Goal: Transaction & Acquisition: Purchase product/service

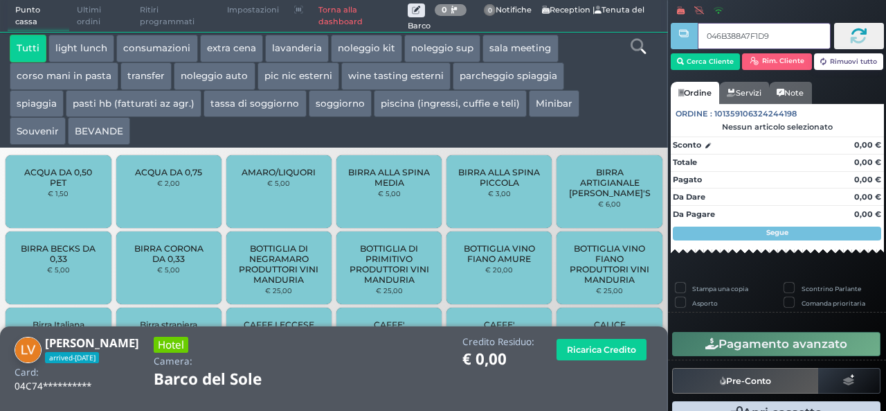
type input "046B388A7F1D94"
type input "04143A727F1D95"
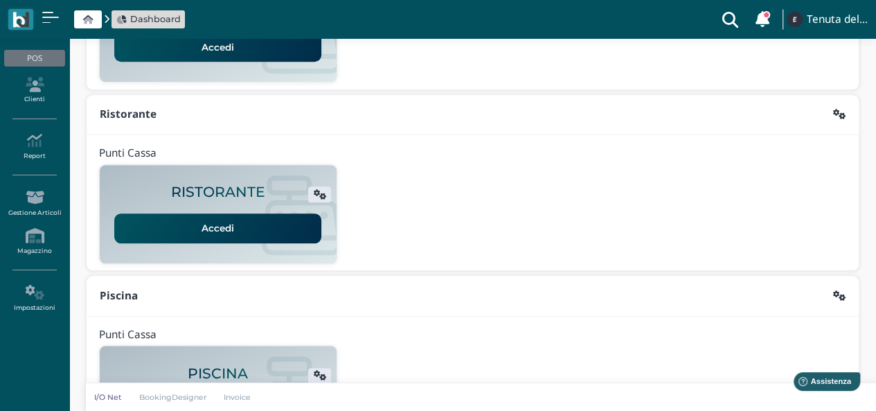
click at [226, 221] on link "Accedi" at bounding box center [217, 227] width 207 height 29
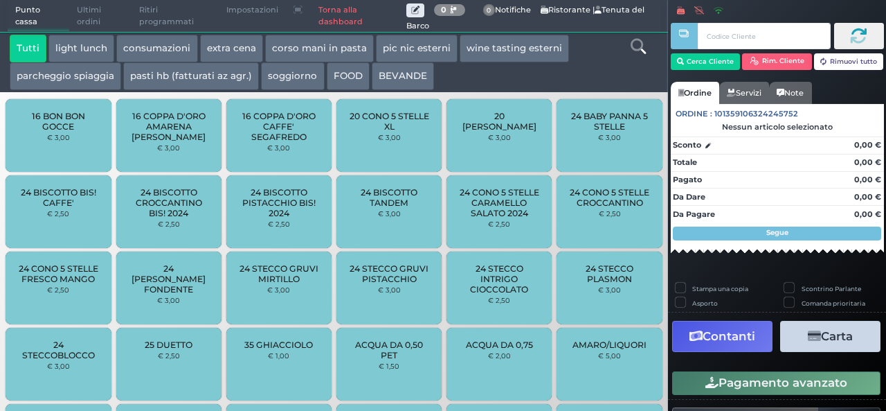
click at [517, 174] on div "20 STECCO DONNY € 3,00" at bounding box center [500, 137] width 110 height 76
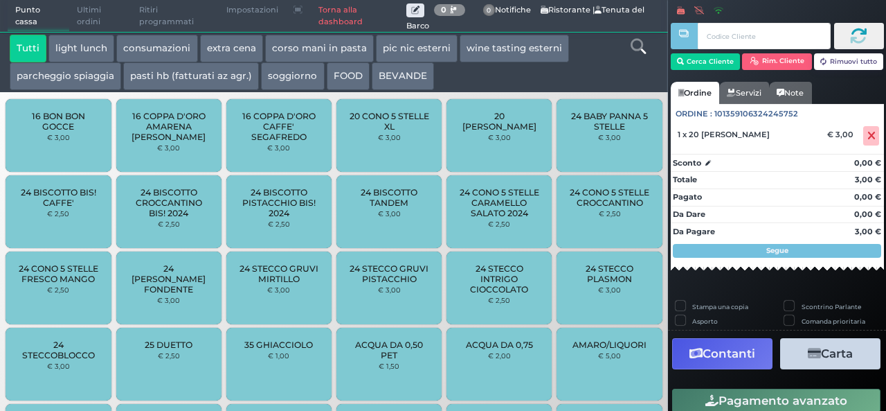
click at [554, 87] on div "Tutti light lunch consumazioni extra cena corso mani in pasta pic nic esterni w…" at bounding box center [307, 62] width 608 height 55
click at [868, 136] on icon at bounding box center [872, 136] width 8 height 1
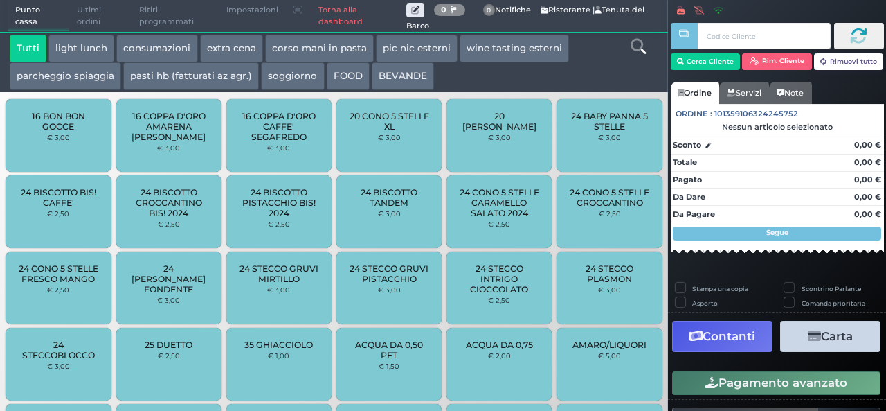
click at [874, 103] on div "Cerca Cliente Rim. Cliente Rimuovi tutto Ordine Servizi Note Ordine : 101359106…" at bounding box center [777, 146] width 218 height 258
click at [229, 59] on button "extra cena" at bounding box center [231, 49] width 63 height 28
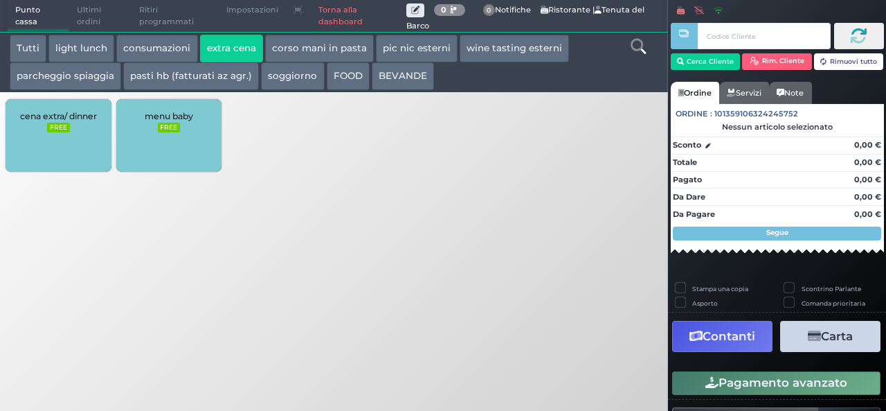
drag, startPoint x: 276, startPoint y: 245, endPoint x: 292, endPoint y: 255, distance: 19.6
click at [287, 260] on div "Punto cassa Mappa Ultimi ordini Delivery Ritiri programmati Impostazioni Torna …" at bounding box center [443, 205] width 886 height 411
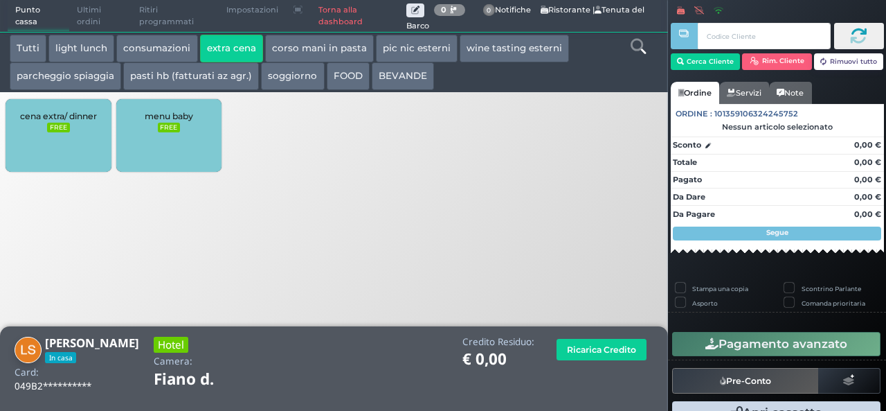
click at [65, 129] on small "FREE" at bounding box center [58, 128] width 22 height 10
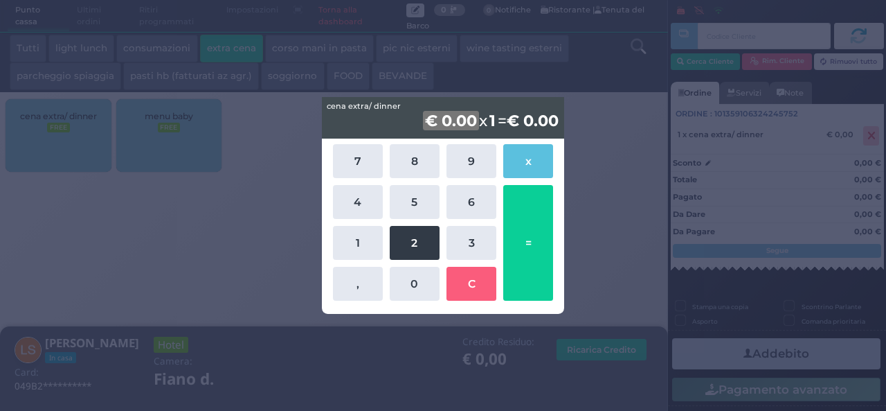
click at [422, 243] on button "2" at bounding box center [415, 243] width 50 height 34
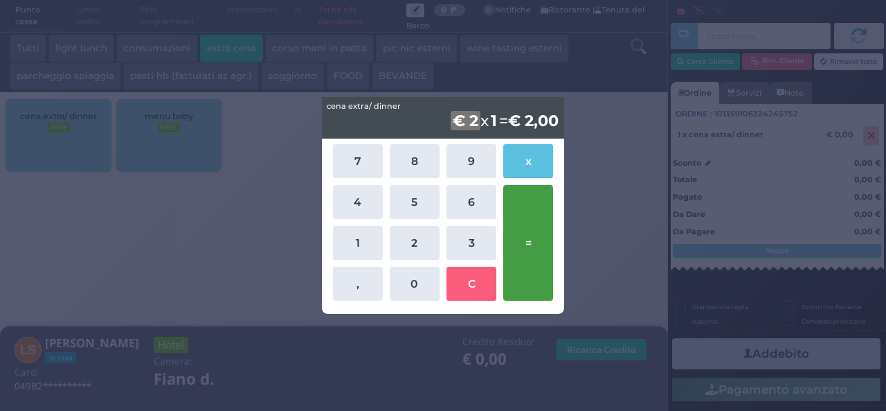
click at [523, 244] on button "=" at bounding box center [528, 243] width 50 height 116
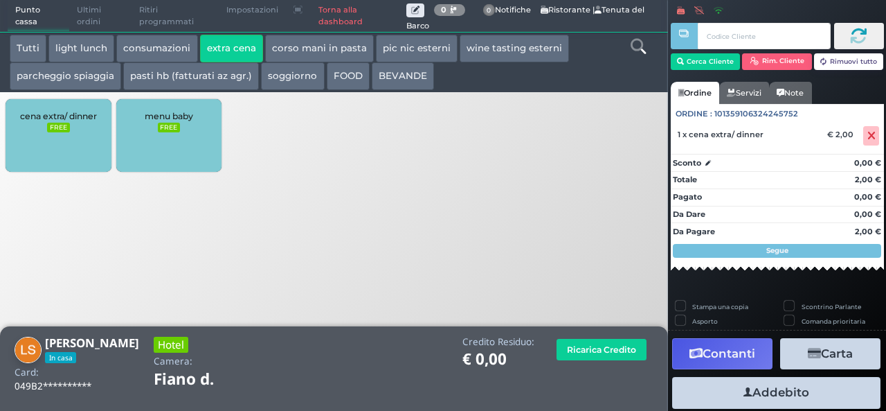
click at [774, 390] on button "Addebito" at bounding box center [776, 392] width 208 height 31
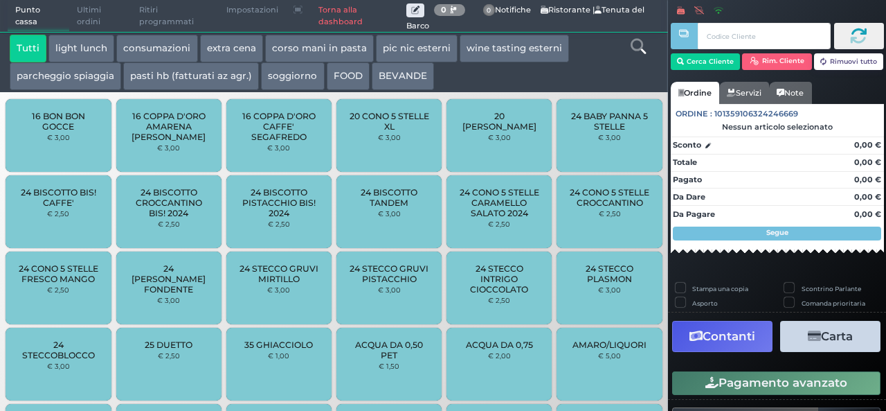
click at [235, 46] on button "extra cena" at bounding box center [231, 49] width 63 height 28
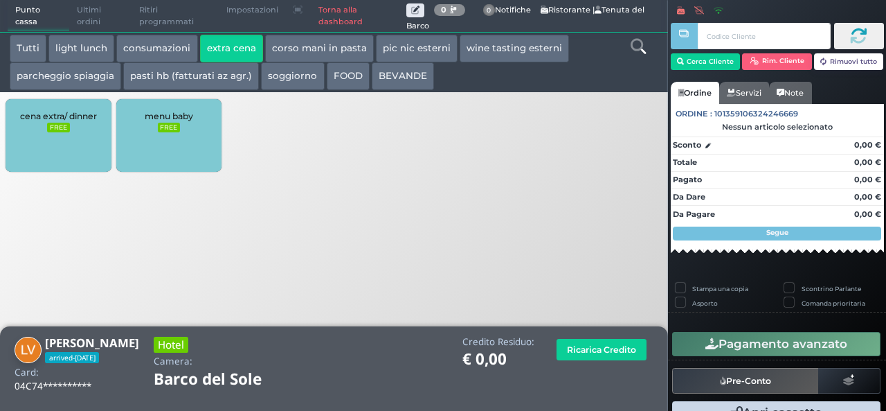
click at [32, 125] on div "cena extra/ dinner FREE" at bounding box center [58, 135] width 105 height 73
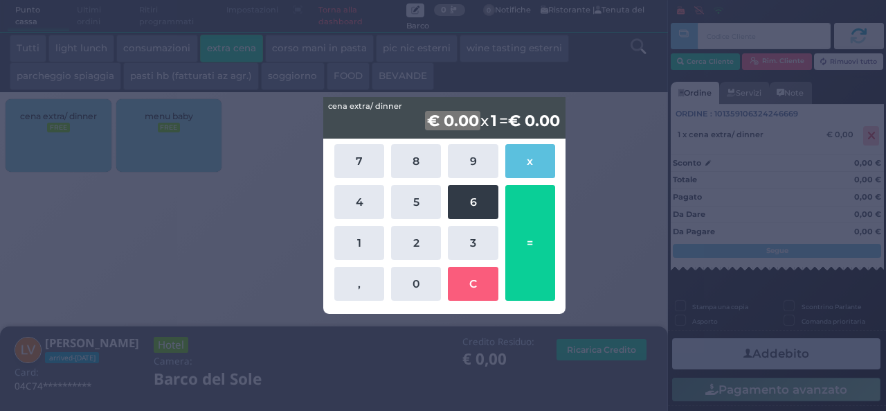
click at [475, 200] on button "6" at bounding box center [473, 202] width 50 height 34
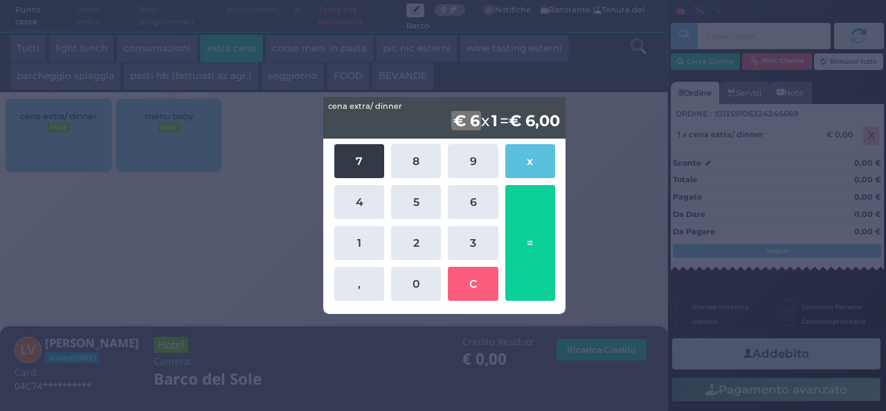
click at [365, 157] on button "7" at bounding box center [359, 161] width 50 height 34
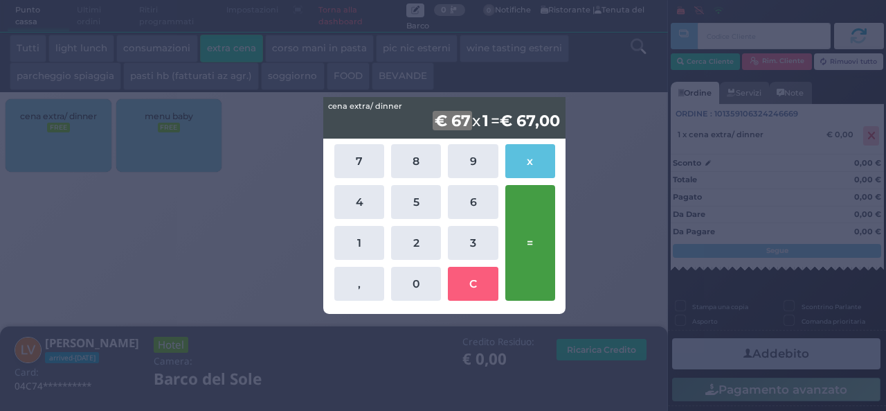
click at [540, 257] on button "=" at bounding box center [530, 243] width 50 height 116
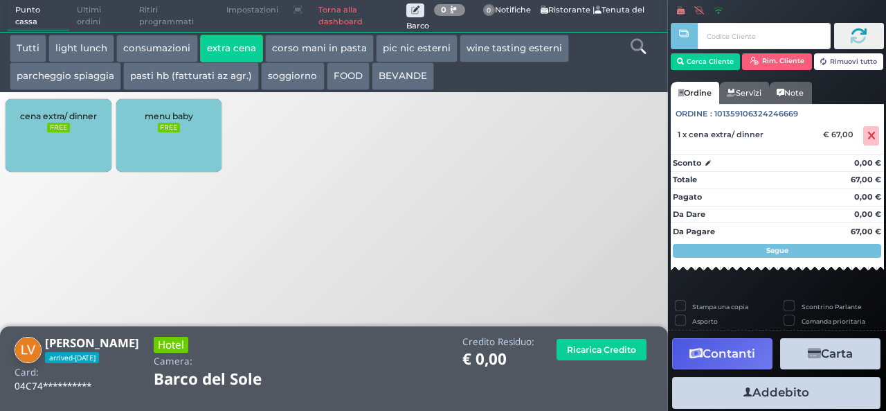
click at [756, 386] on button "Addebito" at bounding box center [776, 392] width 208 height 31
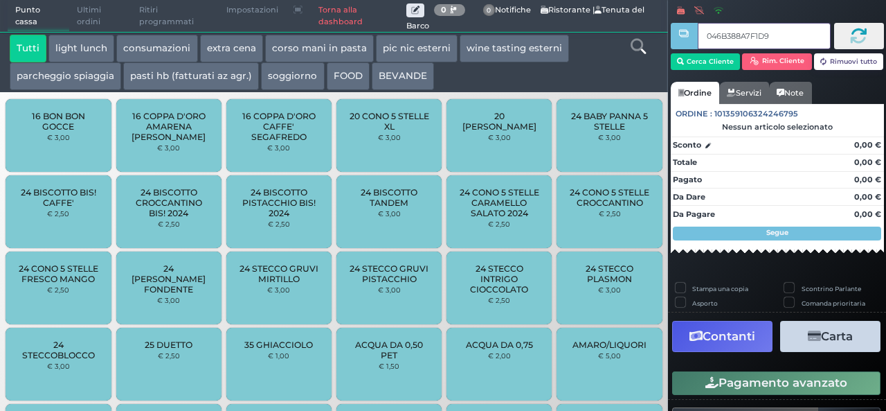
type input "046B388A7F1D94"
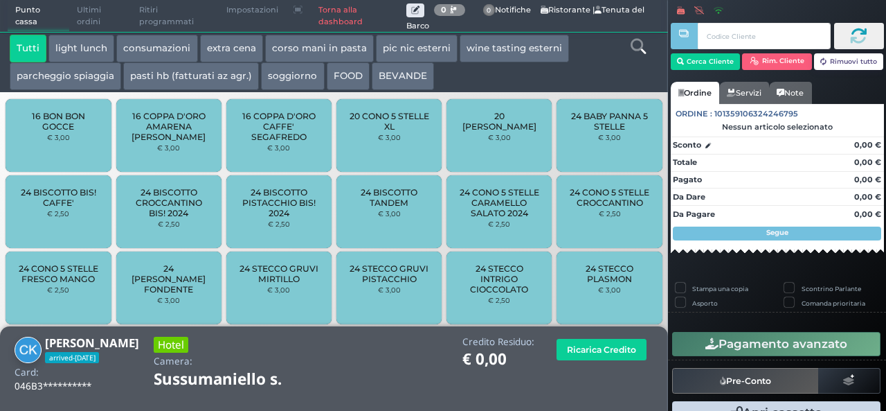
click at [231, 48] on button "extra cena" at bounding box center [231, 49] width 63 height 28
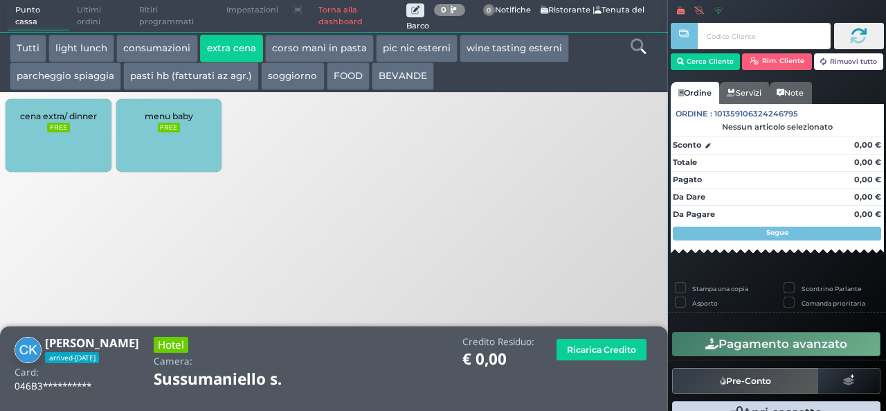
click at [55, 140] on div "cena extra/ dinner FREE" at bounding box center [58, 135] width 105 height 73
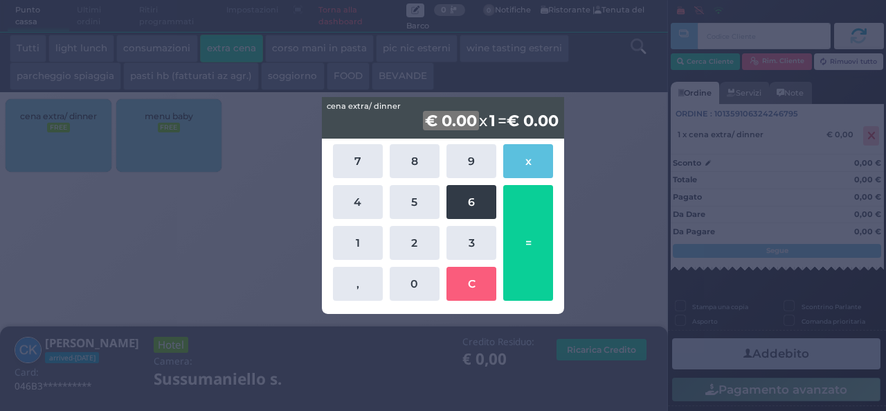
click at [466, 204] on button "6" at bounding box center [472, 202] width 50 height 34
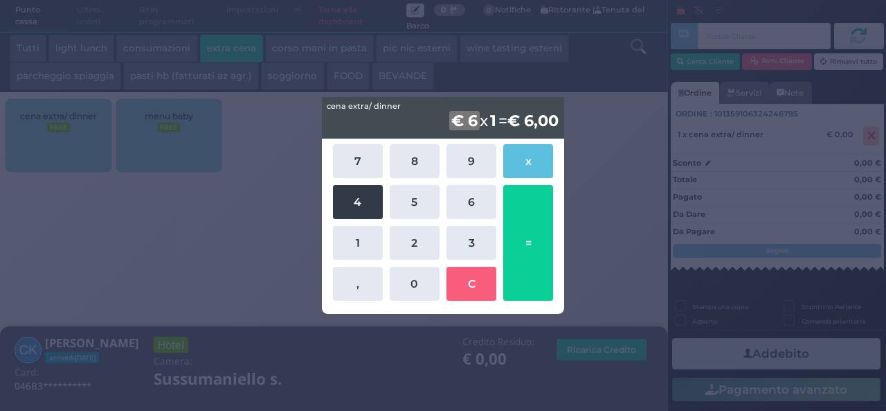
click at [353, 206] on button "4" at bounding box center [358, 202] width 50 height 34
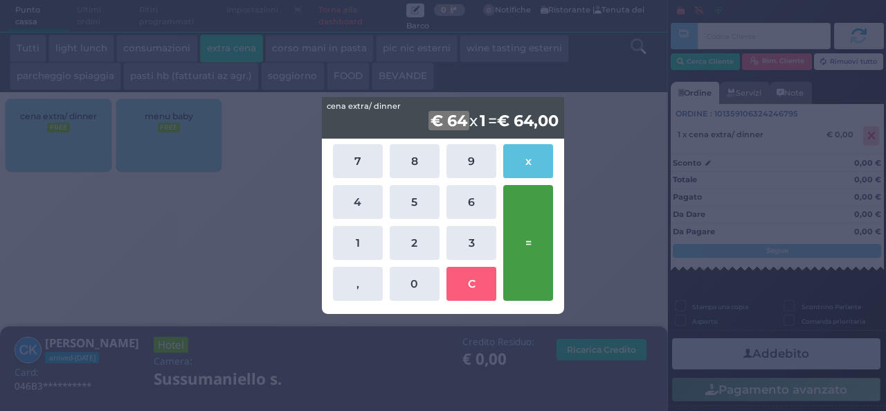
click at [535, 248] on button "=" at bounding box center [528, 243] width 50 height 116
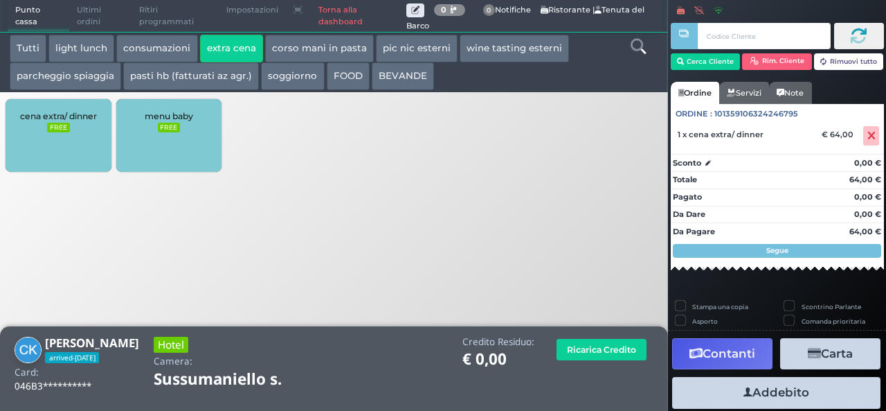
click at [777, 390] on button "Addebito" at bounding box center [776, 392] width 208 height 31
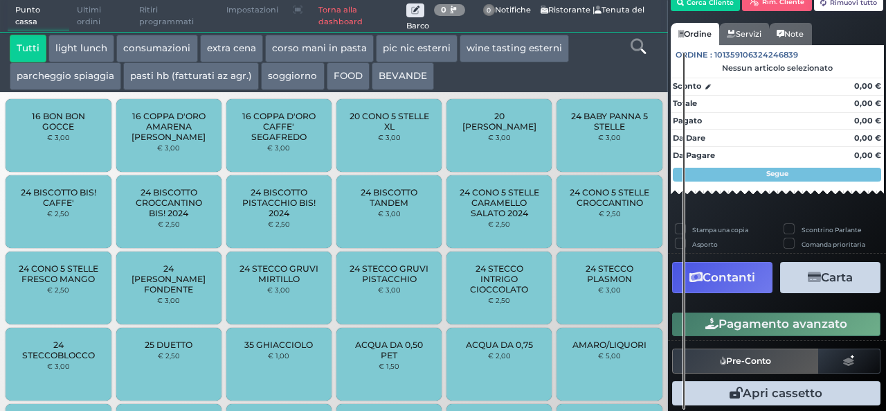
scroll to position [88, 0]
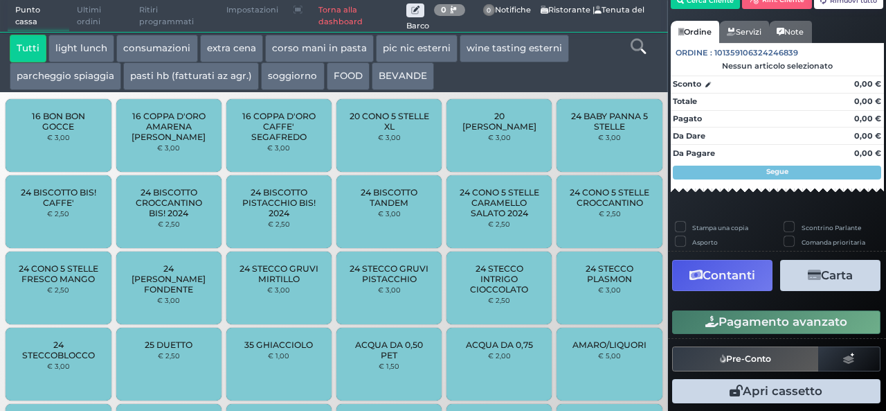
click at [238, 54] on button "extra cena" at bounding box center [231, 49] width 63 height 28
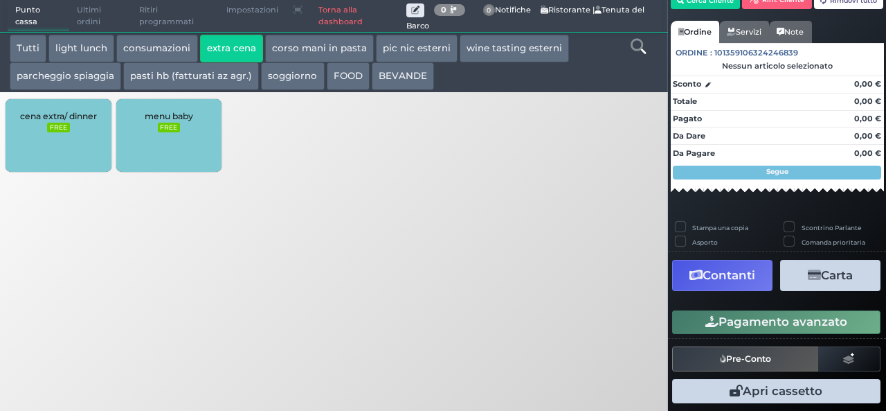
click at [78, 130] on div "cena extra/ dinner FREE" at bounding box center [58, 135] width 105 height 73
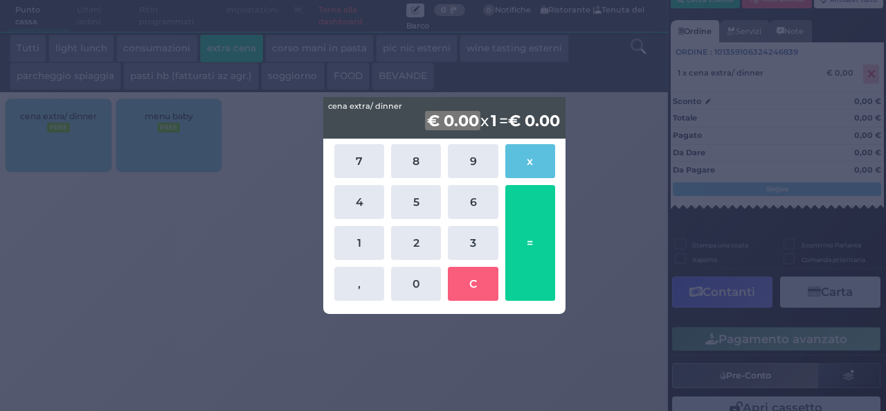
click at [251, 225] on div "cena extra/ dinner cena extra/ dinner € 0.00 x 1 = € 0.00 7 8 9 x 4 5 6 1 2 3 ,…" at bounding box center [443, 205] width 886 height 411
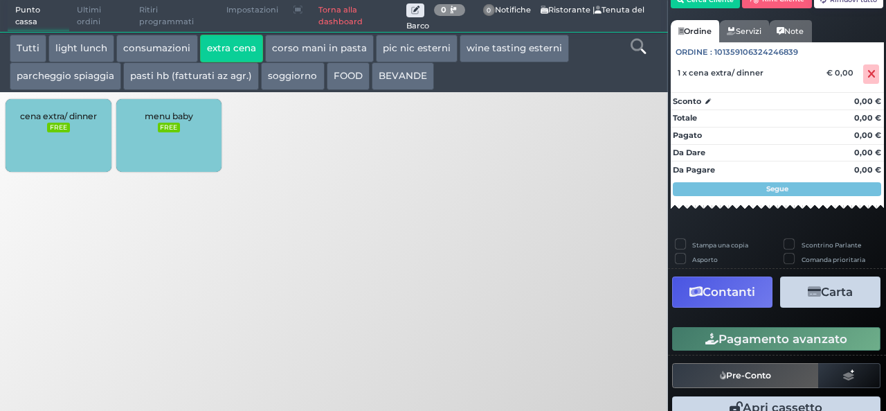
scroll to position [0, 0]
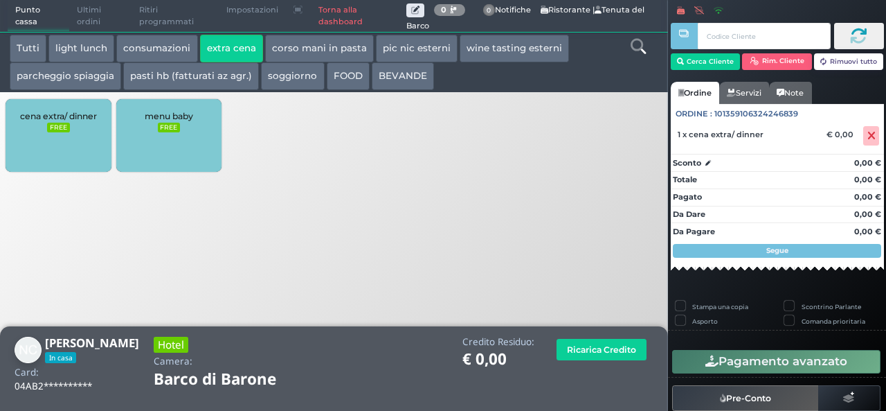
click at [69, 142] on div "cena extra/ dinner FREE" at bounding box center [58, 135] width 105 height 73
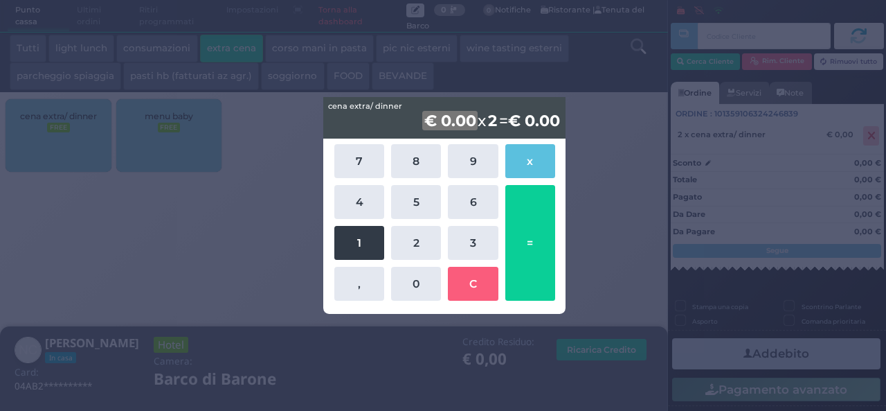
click at [356, 253] on button "1" at bounding box center [359, 243] width 50 height 34
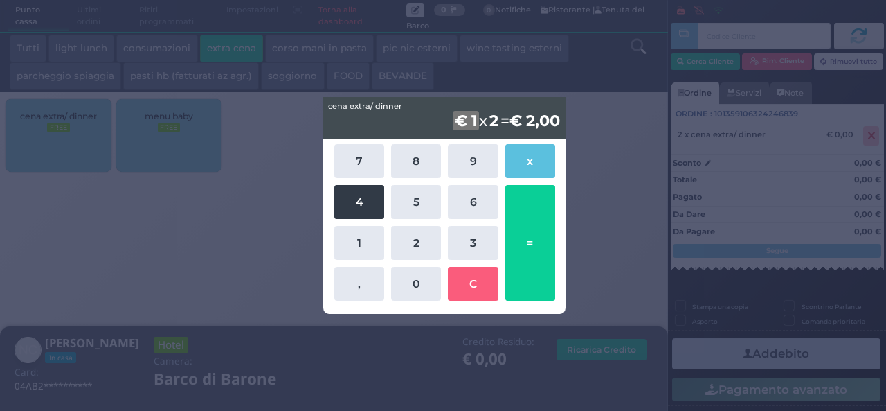
click at [357, 203] on button "4" at bounding box center [359, 202] width 50 height 34
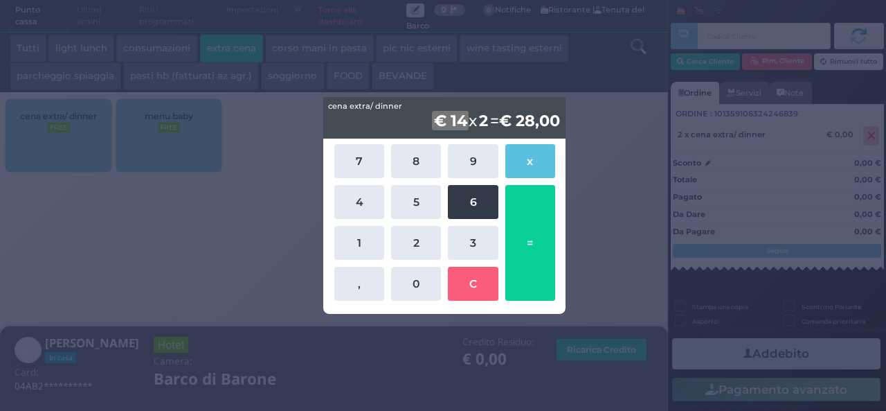
click at [478, 210] on button "6" at bounding box center [473, 202] width 50 height 34
click at [470, 119] on b "2" at bounding box center [475, 120] width 13 height 19
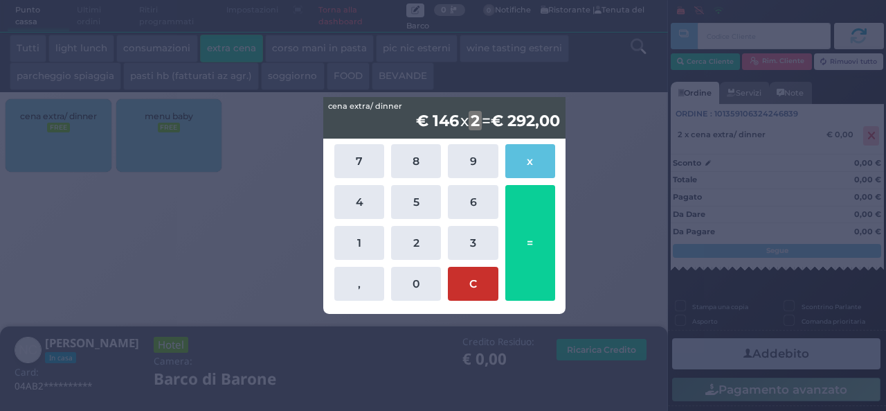
click at [468, 285] on button "C" at bounding box center [473, 284] width 50 height 34
click at [505, 118] on div "€ 0.00 x 2 = € 0,00" at bounding box center [444, 118] width 242 height 42
click at [453, 123] on b "€ 0.00" at bounding box center [450, 120] width 56 height 19
click at [493, 123] on div "€ 0.00 x 2 = € 0,00" at bounding box center [444, 118] width 242 height 42
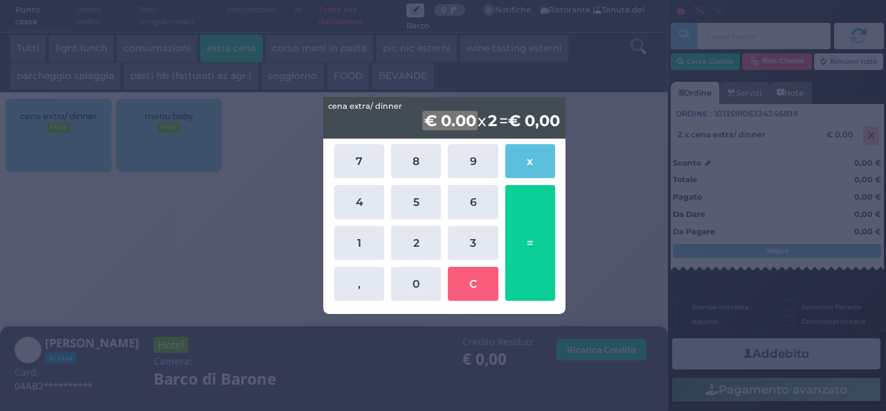
click at [493, 123] on div "€ 0.00 x 2 = € 0,00" at bounding box center [444, 118] width 242 height 42
click at [453, 120] on b "€ 0.00" at bounding box center [450, 120] width 56 height 19
click at [556, 121] on b "€ 0,00" at bounding box center [534, 120] width 52 height 19
click at [490, 122] on div "€ 0.00 x 2 = € 0,00" at bounding box center [444, 118] width 242 height 42
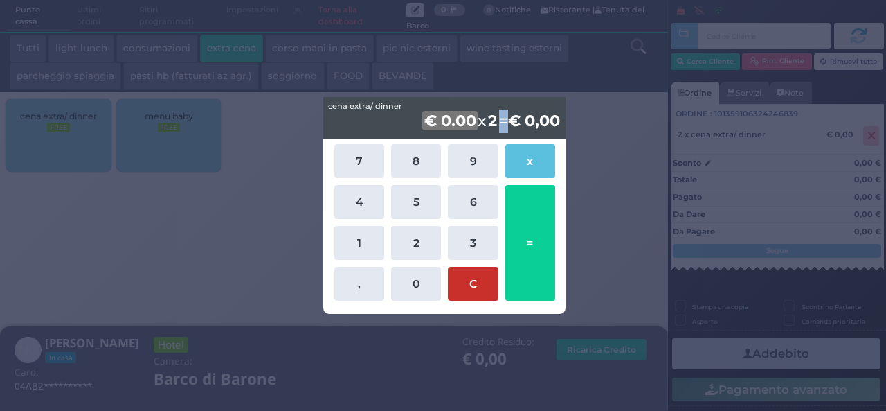
click at [476, 286] on button "C" at bounding box center [473, 284] width 50 height 34
click at [594, 232] on div "cena extra/ dinner cena extra/ dinner € 0.00 x 2 = € 0,00 7 8 9 x 4 5 6 1 2 3 ,…" at bounding box center [443, 205] width 886 height 411
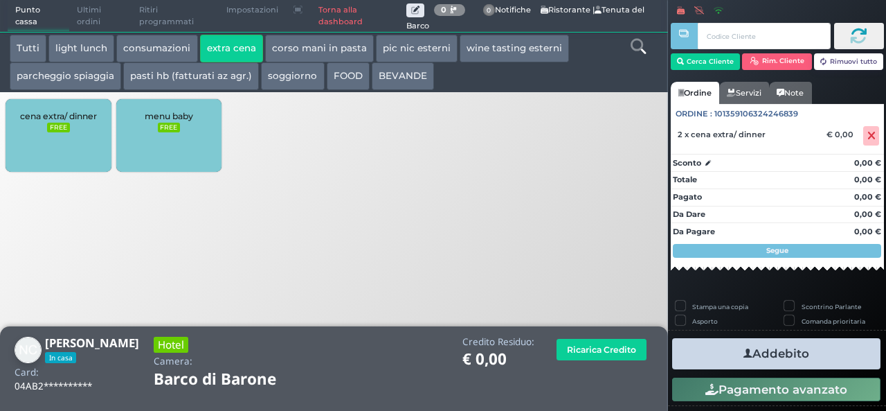
click at [59, 136] on div "cena extra/ dinner FREE" at bounding box center [58, 135] width 105 height 73
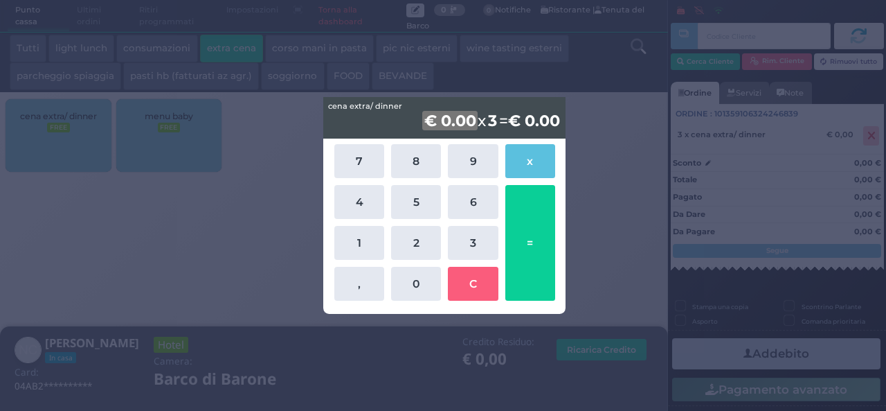
click at [618, 175] on div "cena extra/ dinner cena extra/ dinner € 0.00 x 3 = € 0.00 7 8 9 x 4 5 6 1 2 3 ,…" at bounding box center [443, 205] width 886 height 411
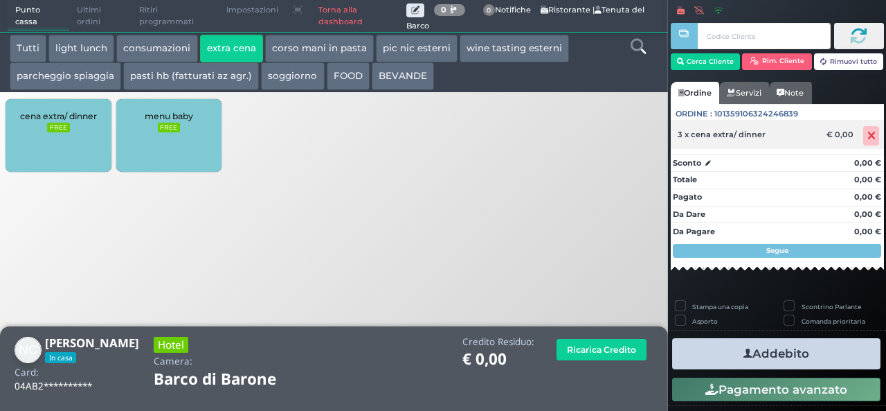
click at [868, 136] on icon at bounding box center [872, 136] width 8 height 1
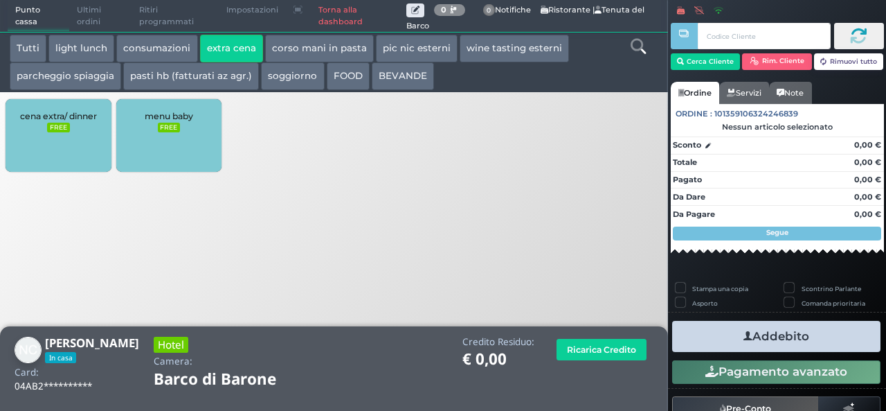
click at [50, 129] on small "FREE" at bounding box center [58, 128] width 22 height 10
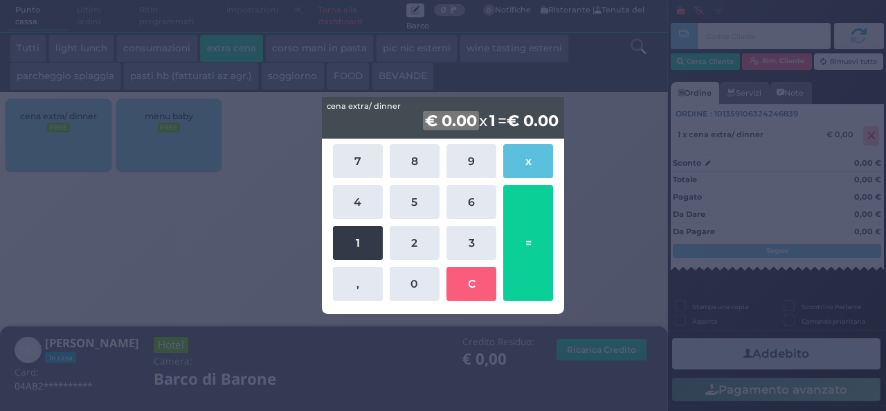
click at [350, 251] on button "1" at bounding box center [358, 243] width 50 height 34
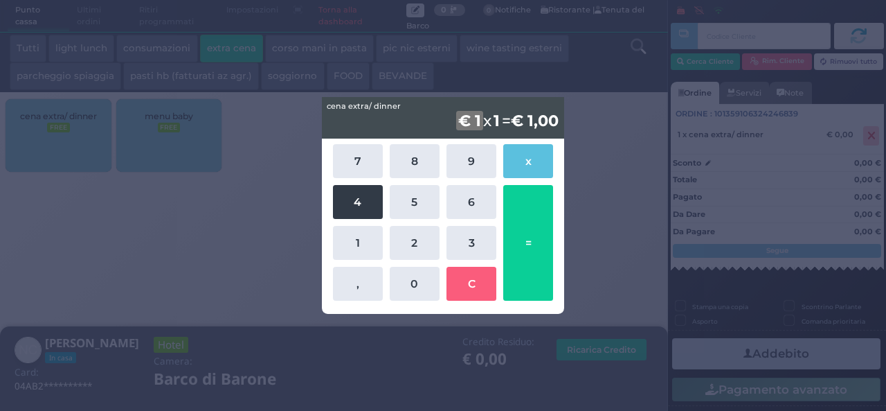
click at [361, 205] on button "4" at bounding box center [358, 202] width 50 height 34
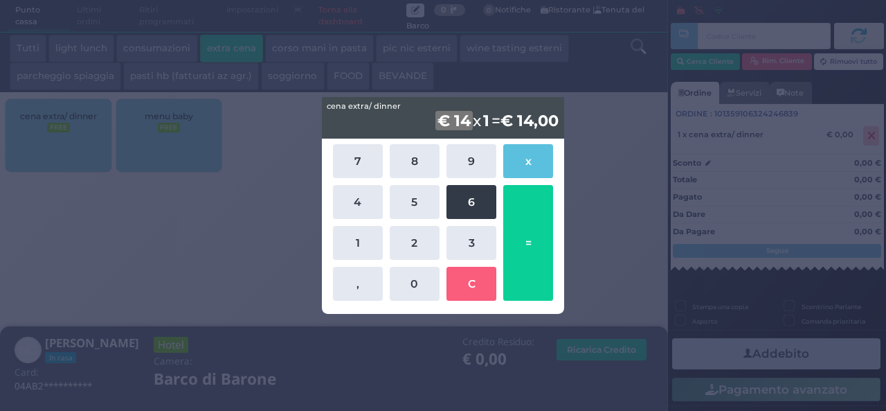
click at [474, 197] on button "6" at bounding box center [472, 202] width 50 height 34
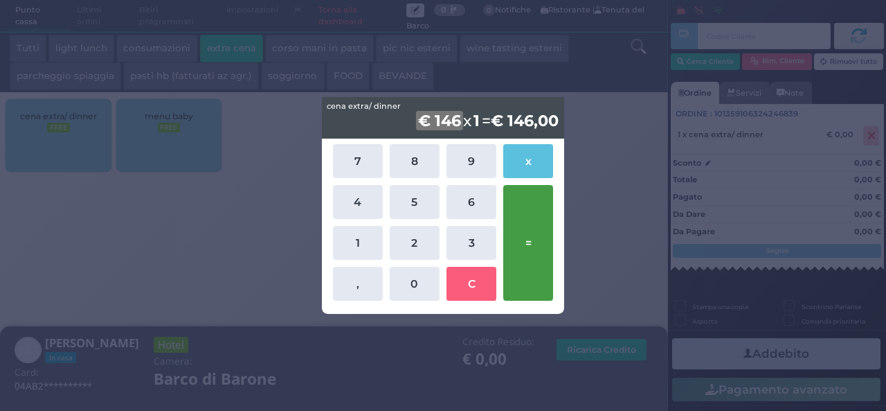
click at [515, 264] on button "=" at bounding box center [528, 243] width 50 height 116
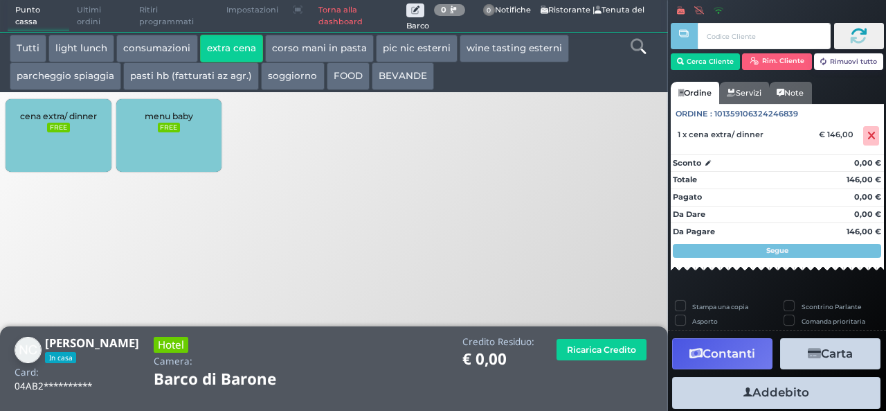
click at [744, 394] on icon "button" at bounding box center [748, 392] width 9 height 15
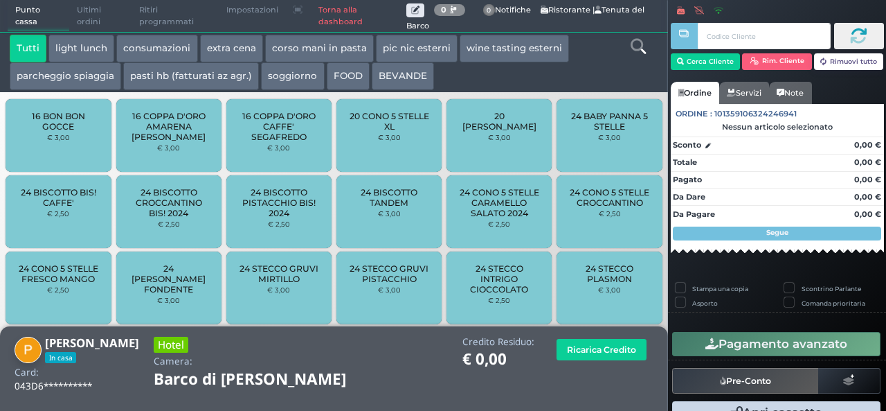
click at [213, 46] on button "extra cena" at bounding box center [231, 49] width 63 height 28
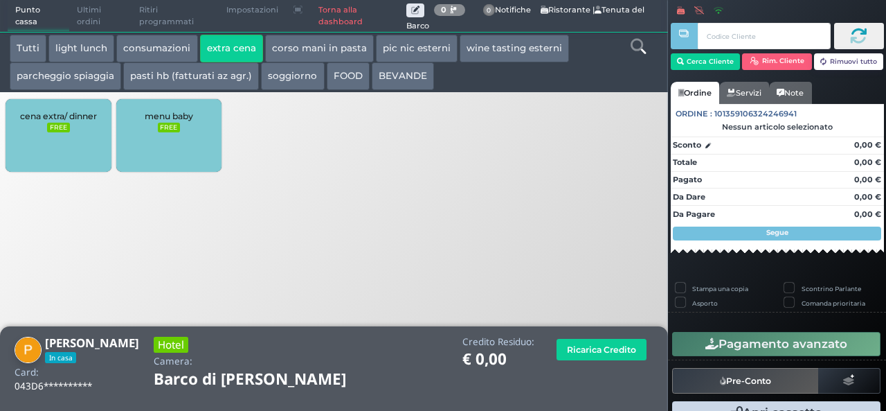
click at [51, 94] on div "Tutti light lunch consumazioni extra cena corso mani in pasta pic nic esterni w…" at bounding box center [334, 130] width 683 height 258
click at [53, 120] on span "cena extra/ dinner" at bounding box center [58, 116] width 77 height 10
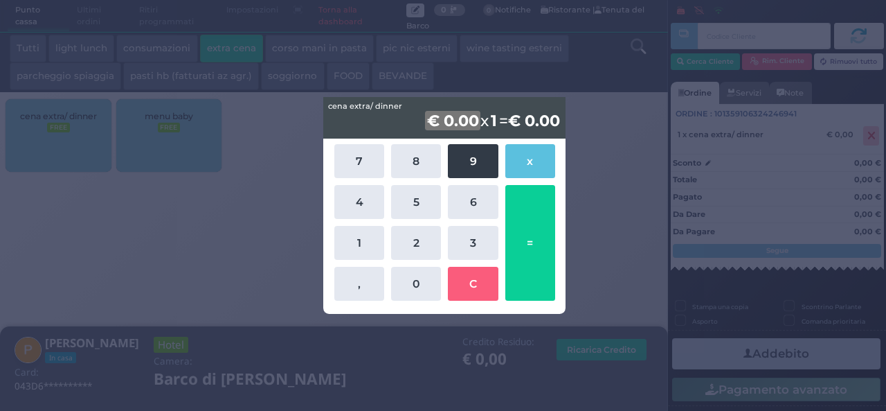
click at [456, 156] on button "9" at bounding box center [473, 161] width 50 height 34
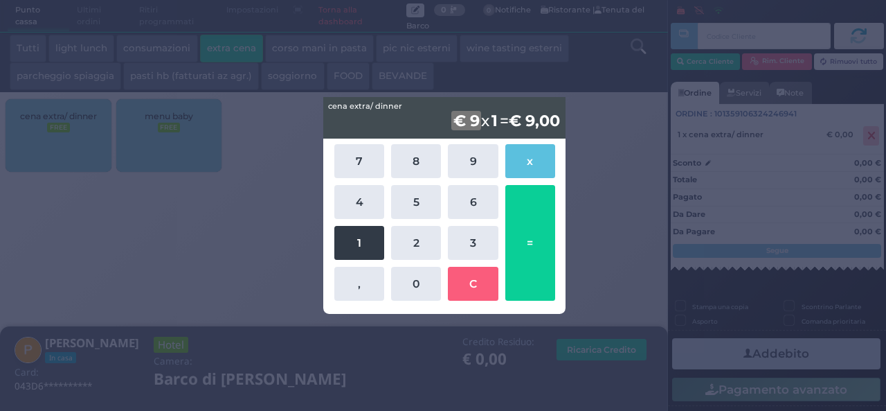
click at [358, 241] on button "1" at bounding box center [359, 243] width 50 height 34
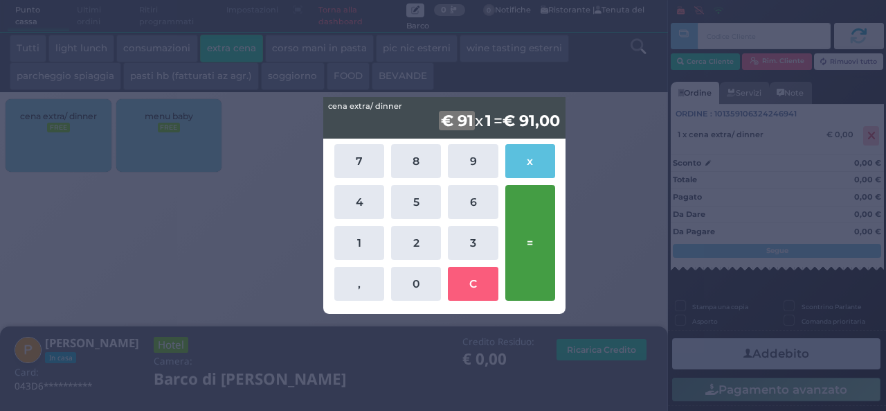
click at [525, 240] on button "=" at bounding box center [530, 243] width 50 height 116
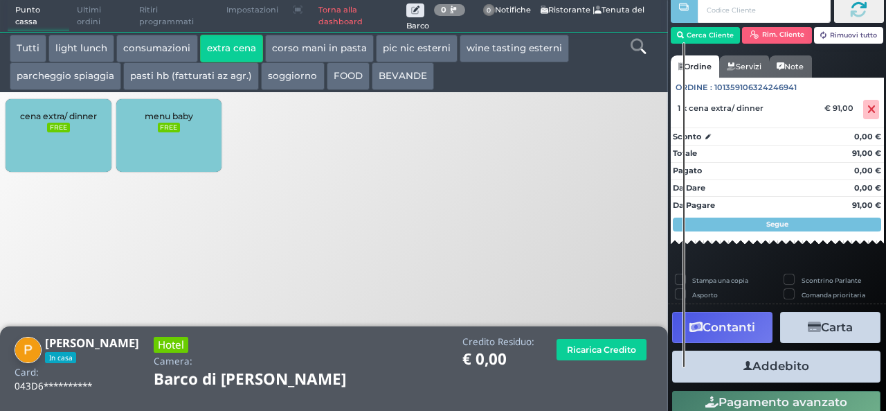
scroll to position [79, 0]
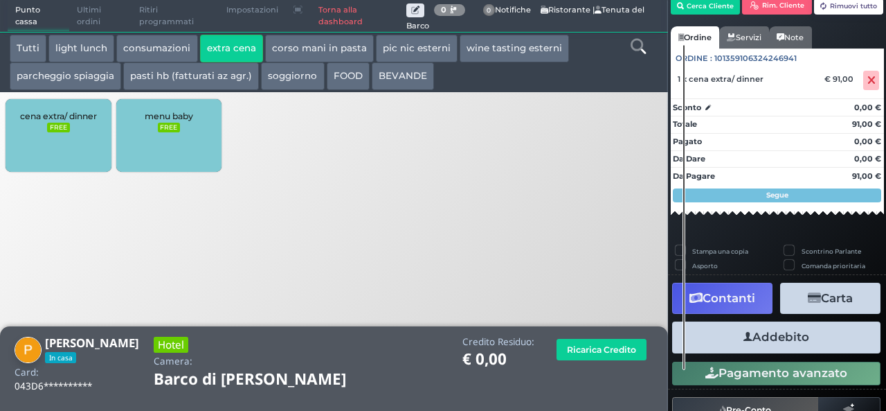
click at [759, 341] on button "Addebito" at bounding box center [776, 336] width 208 height 31
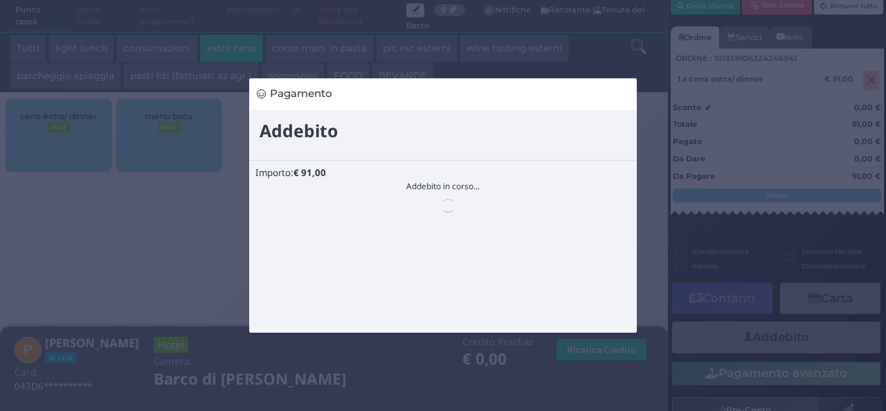
scroll to position [0, 0]
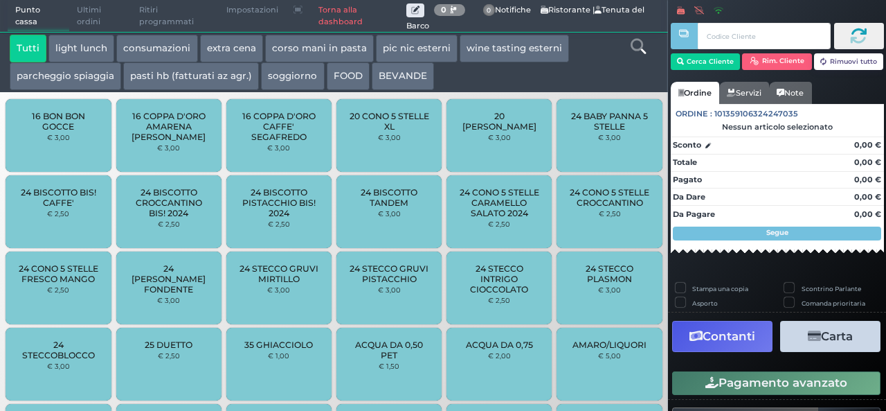
click at [233, 52] on button "extra cena" at bounding box center [231, 49] width 63 height 28
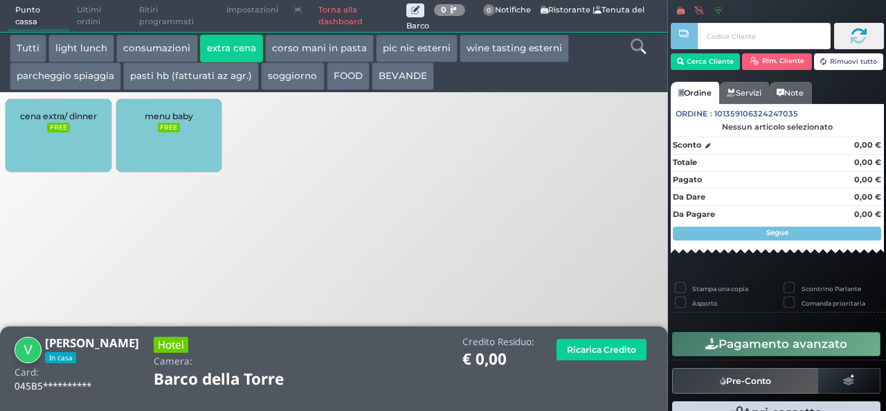
click at [71, 135] on div "cena extra/ dinner FREE" at bounding box center [58, 135] width 105 height 73
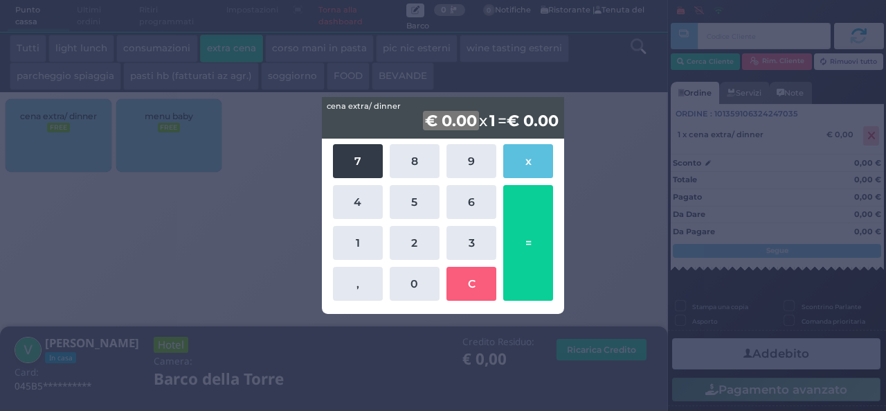
click at [356, 158] on button "7" at bounding box center [358, 161] width 50 height 34
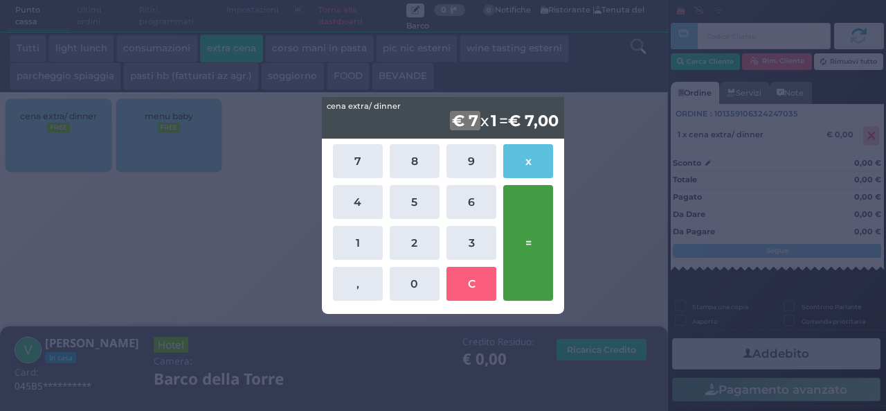
click at [523, 267] on button "=" at bounding box center [528, 243] width 50 height 116
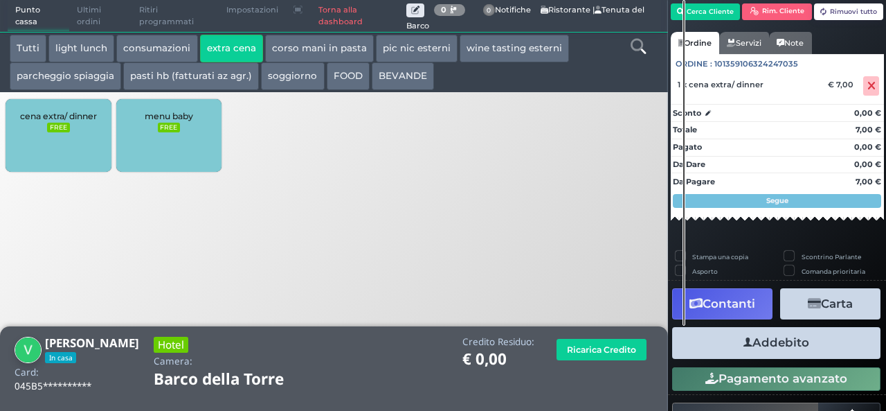
scroll to position [79, 0]
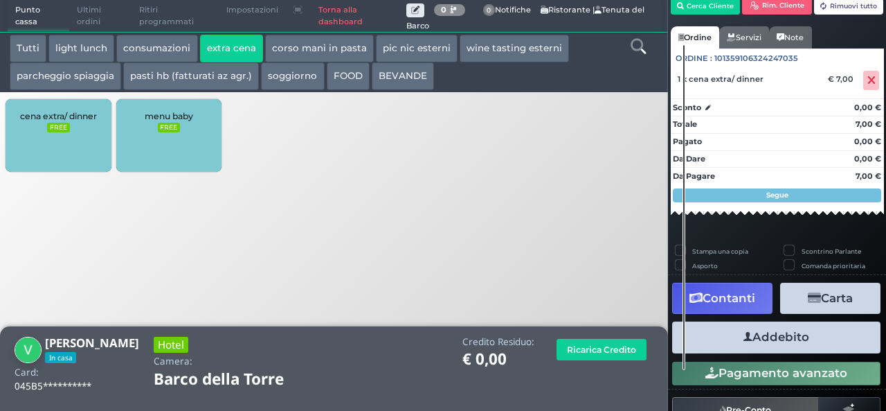
click at [783, 333] on button "Addebito" at bounding box center [776, 336] width 208 height 31
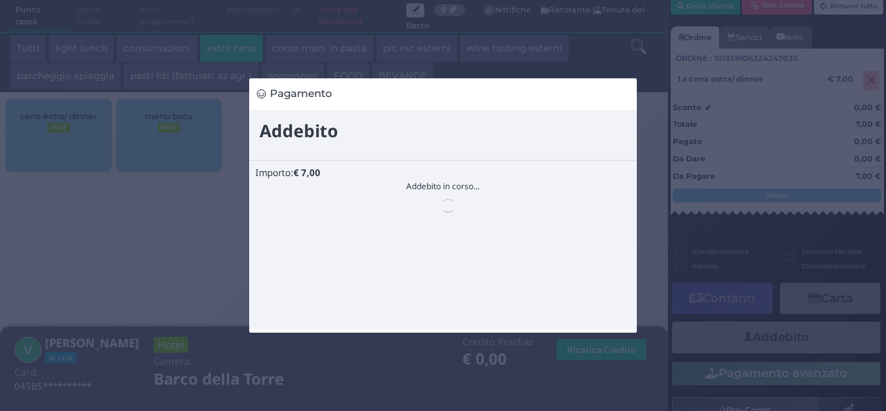
scroll to position [0, 0]
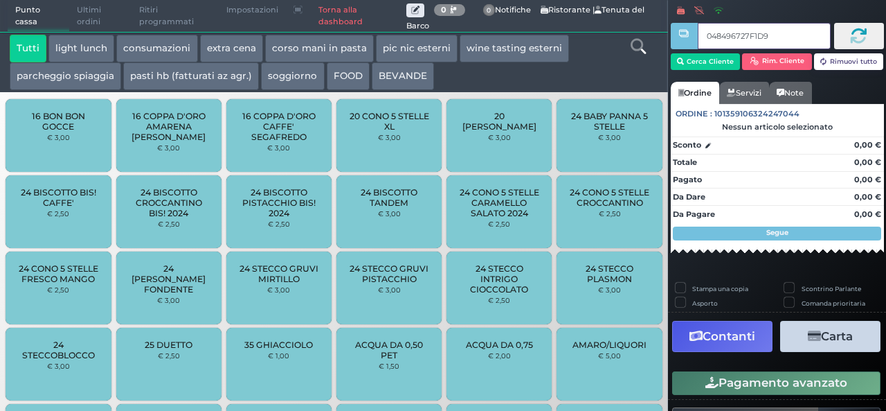
type input "048496727F1D91"
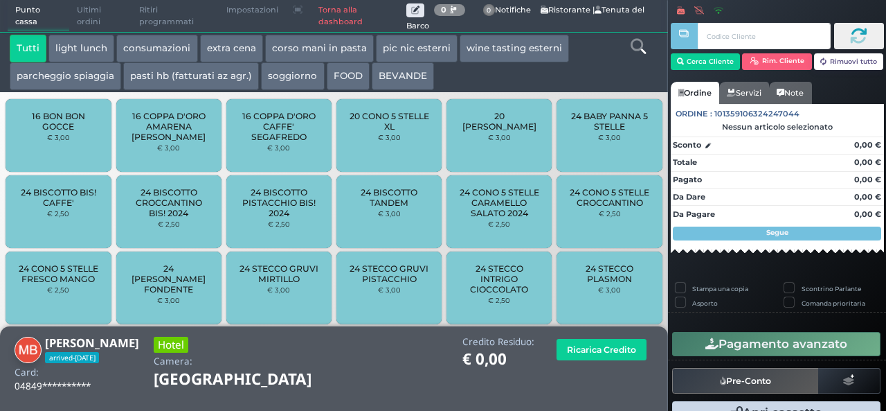
click at [224, 51] on button "extra cena" at bounding box center [231, 49] width 63 height 28
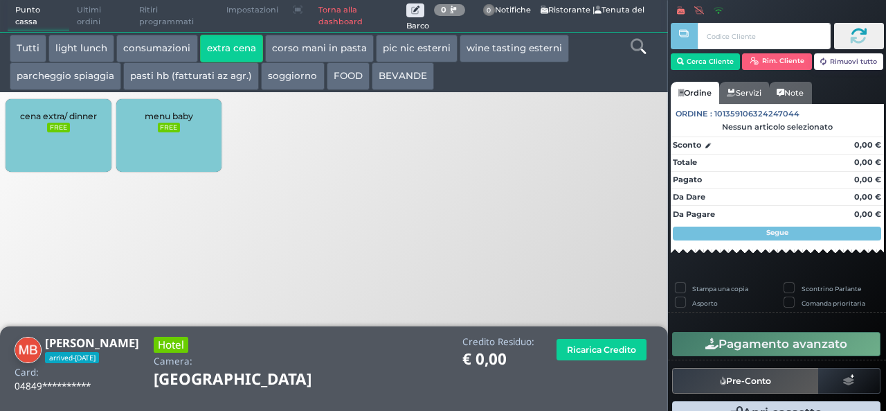
click at [80, 115] on span "cena extra/ dinner" at bounding box center [58, 116] width 77 height 10
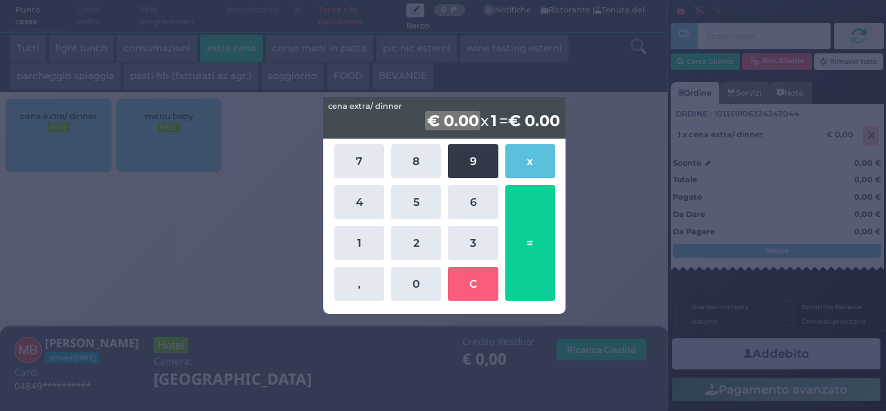
click at [460, 162] on button "9" at bounding box center [473, 161] width 50 height 34
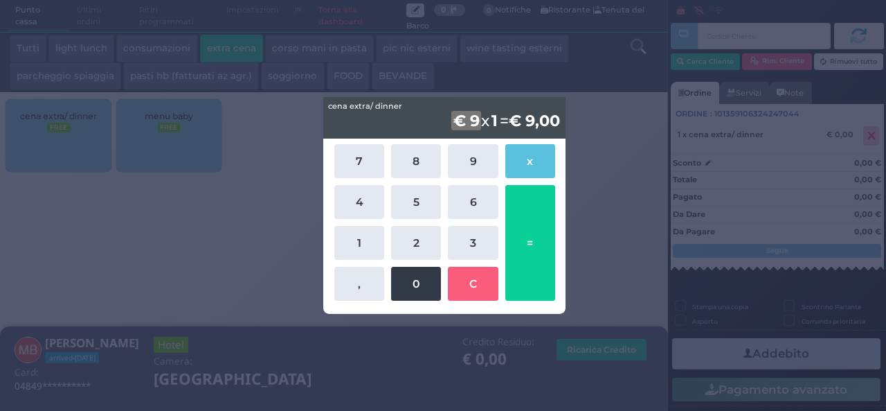
click at [420, 293] on button "0" at bounding box center [416, 284] width 50 height 34
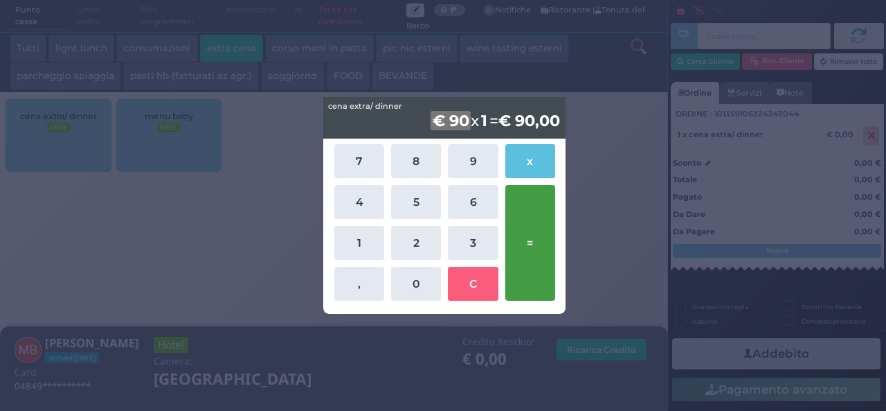
click at [526, 253] on button "=" at bounding box center [530, 243] width 50 height 116
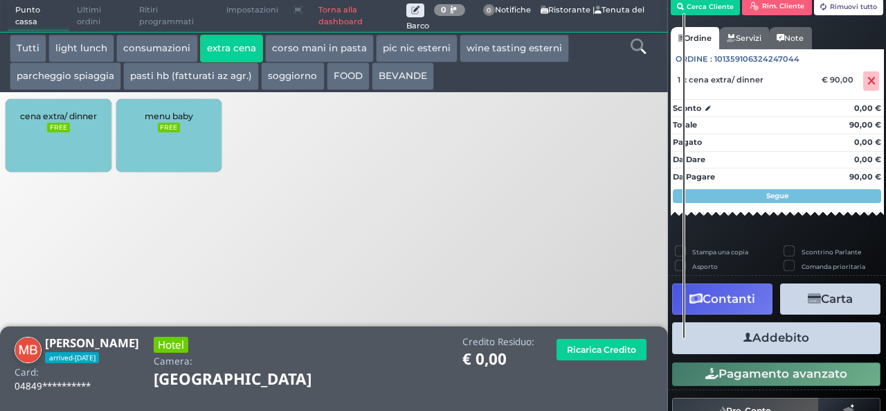
scroll to position [79, 0]
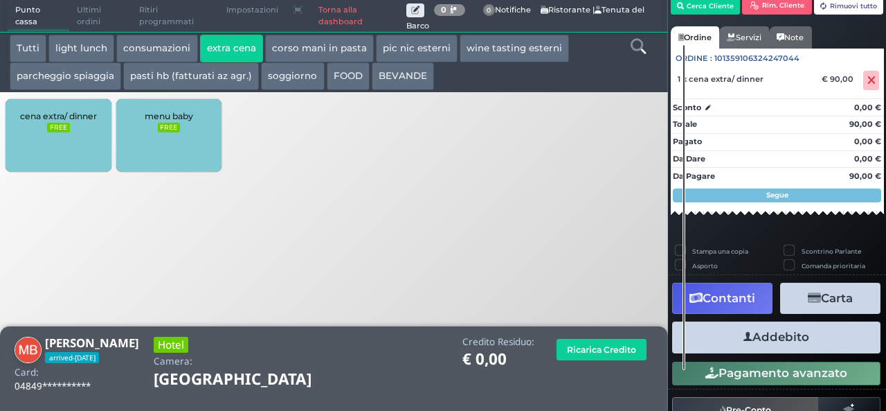
click at [735, 328] on button "Addebito" at bounding box center [776, 336] width 208 height 31
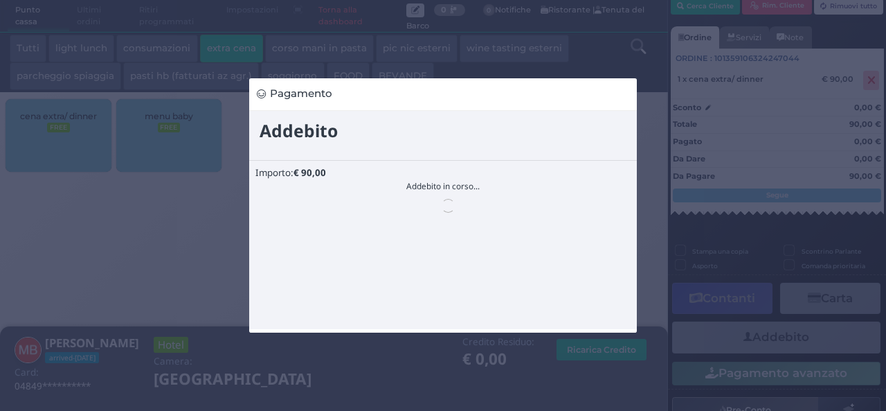
scroll to position [0, 0]
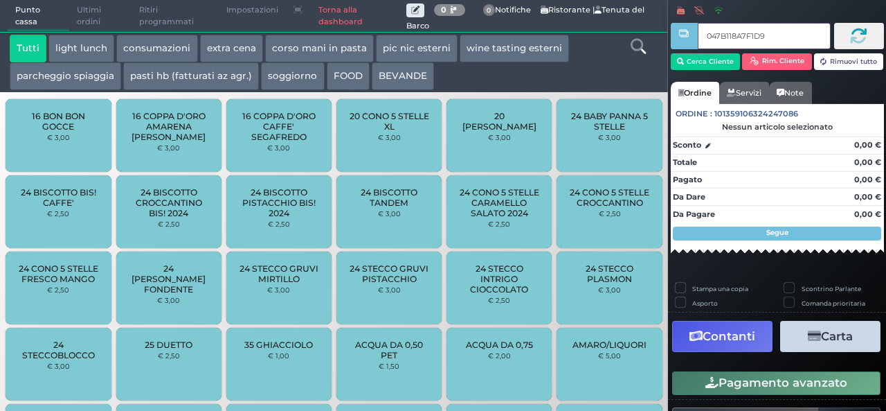
type input "047B118A7F1D94"
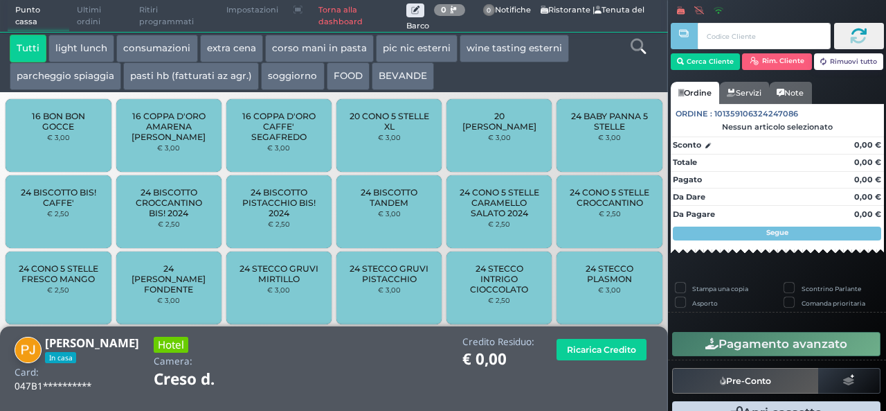
click at [224, 46] on button "extra cena" at bounding box center [231, 49] width 63 height 28
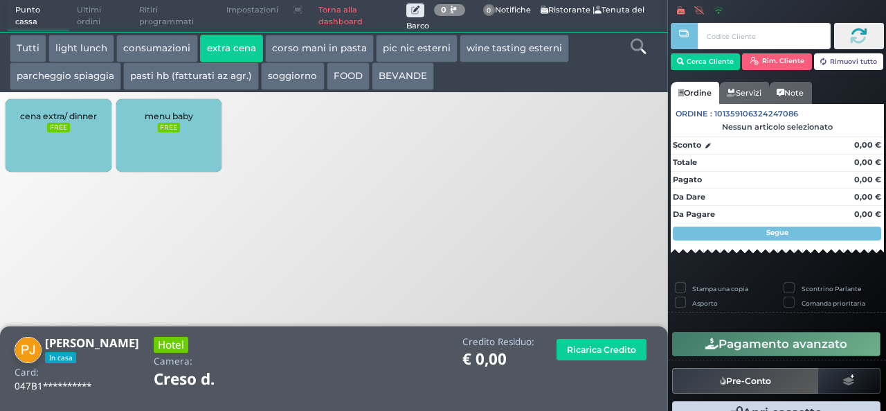
click at [52, 134] on div "cena extra/ dinner FREE" at bounding box center [58, 135] width 105 height 73
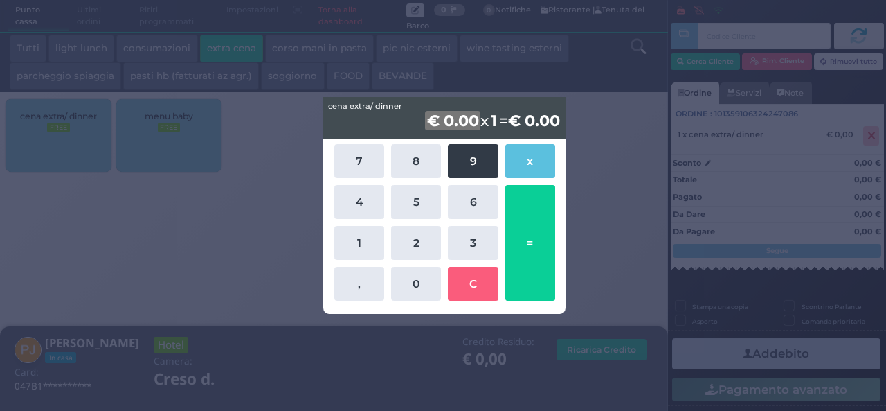
click at [476, 162] on button "9" at bounding box center [473, 161] width 50 height 34
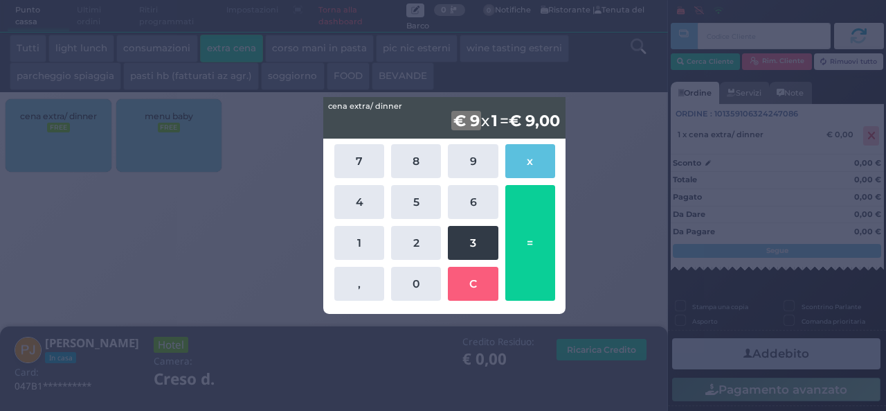
click at [480, 242] on button "3" at bounding box center [473, 243] width 50 height 34
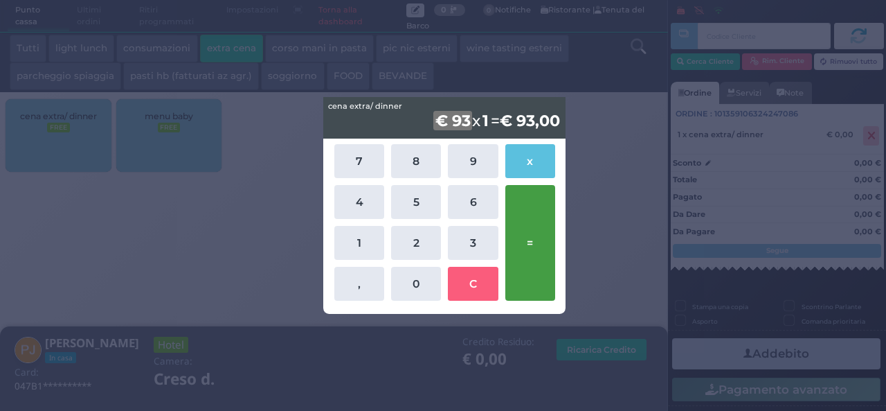
click at [538, 244] on button "=" at bounding box center [530, 243] width 50 height 116
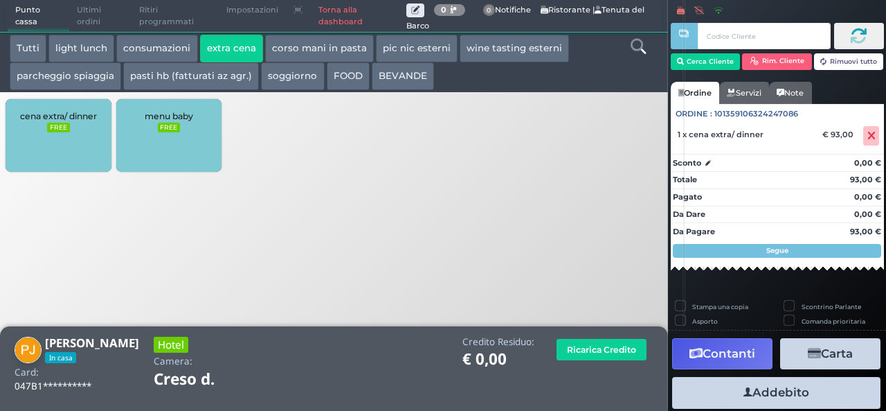
scroll to position [38, 0]
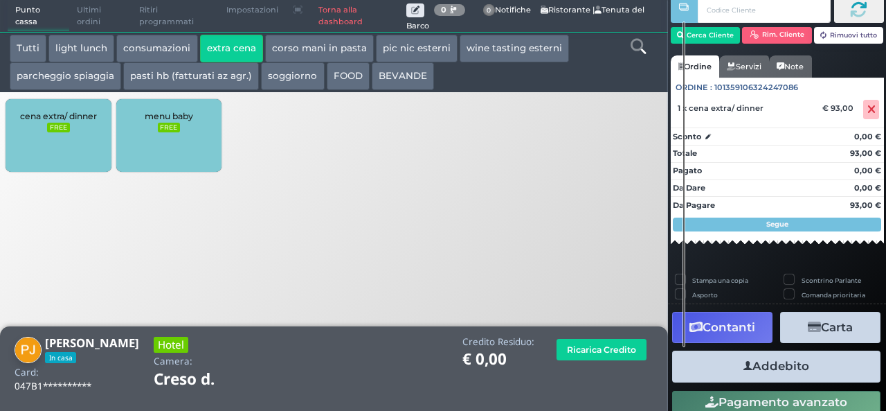
click at [785, 361] on button "Addebito" at bounding box center [776, 365] width 208 height 31
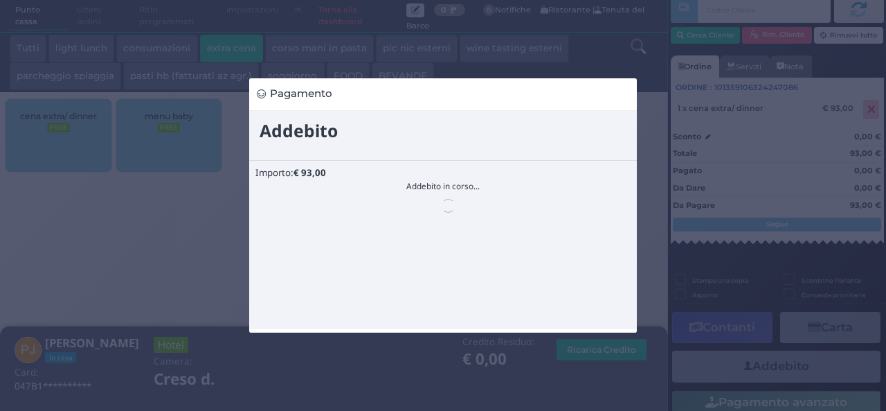
scroll to position [0, 0]
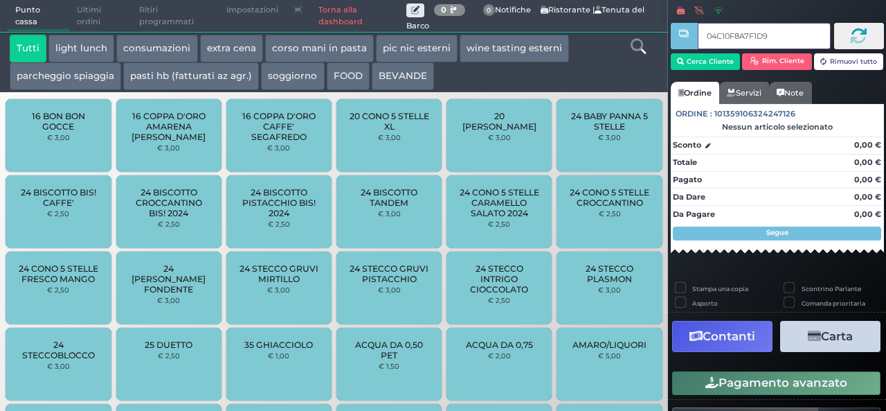
type input "04C10F8A7F1D90"
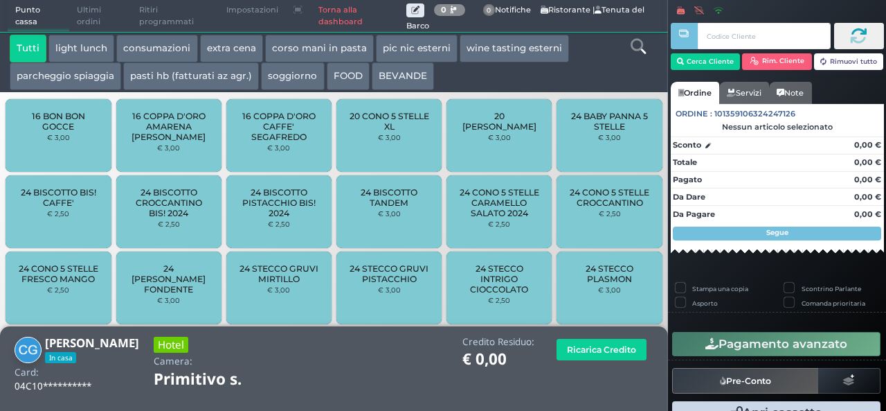
click at [248, 53] on button "extra cena" at bounding box center [231, 49] width 63 height 28
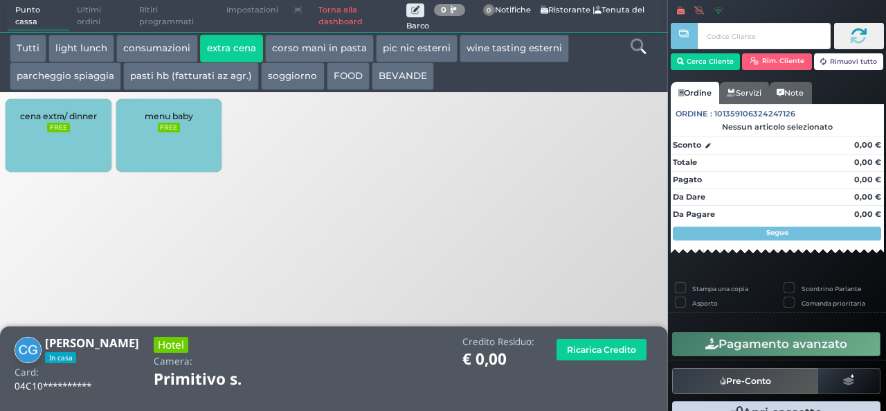
click at [73, 142] on div "cena extra/ dinner FREE" at bounding box center [58, 135] width 105 height 73
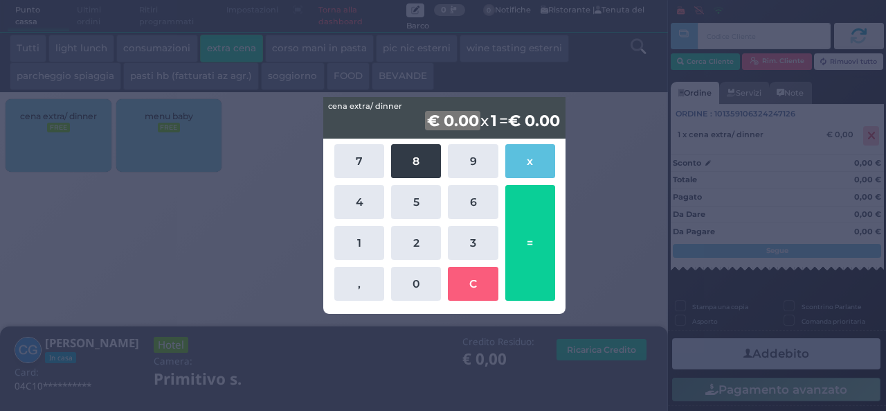
click at [424, 163] on button "8" at bounding box center [416, 161] width 50 height 34
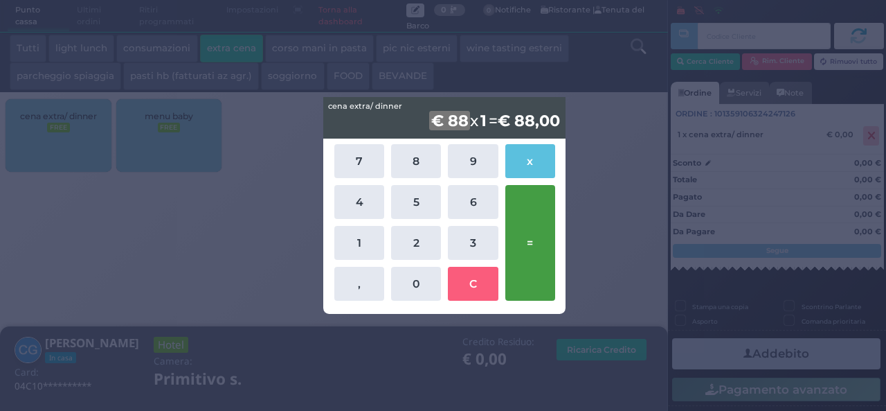
click at [536, 231] on button "=" at bounding box center [530, 243] width 50 height 116
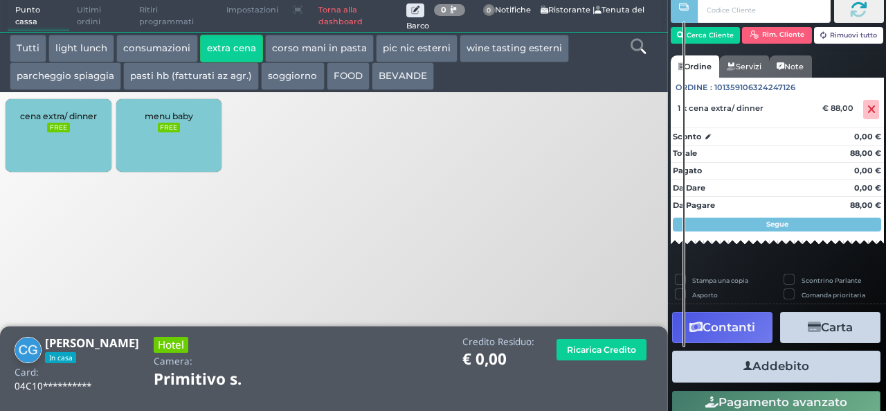
scroll to position [79, 0]
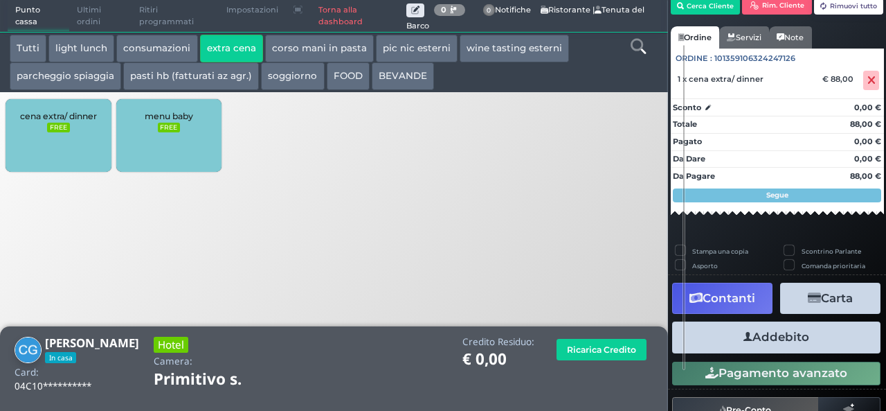
click at [782, 343] on button "Addebito" at bounding box center [776, 336] width 208 height 31
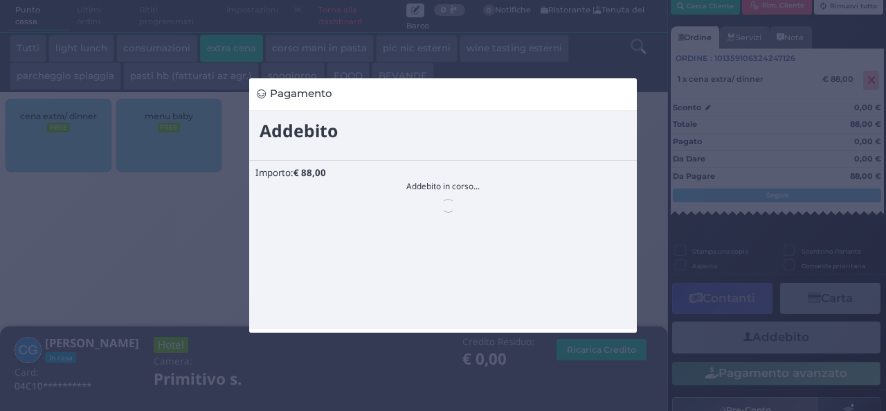
scroll to position [0, 0]
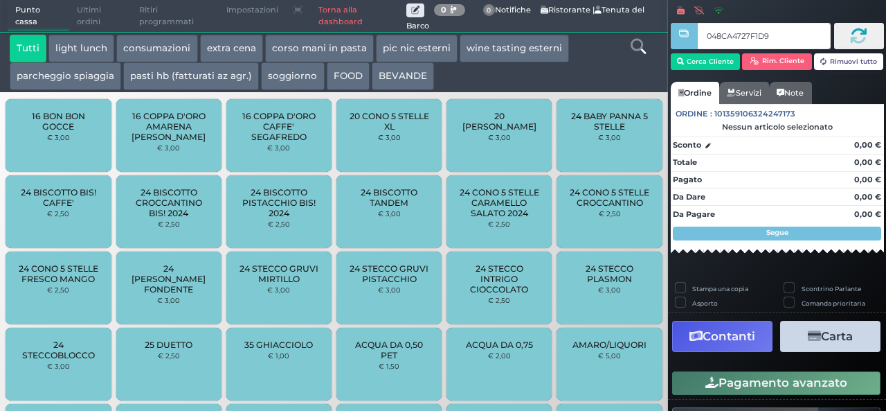
type input "048CA4727F1D91"
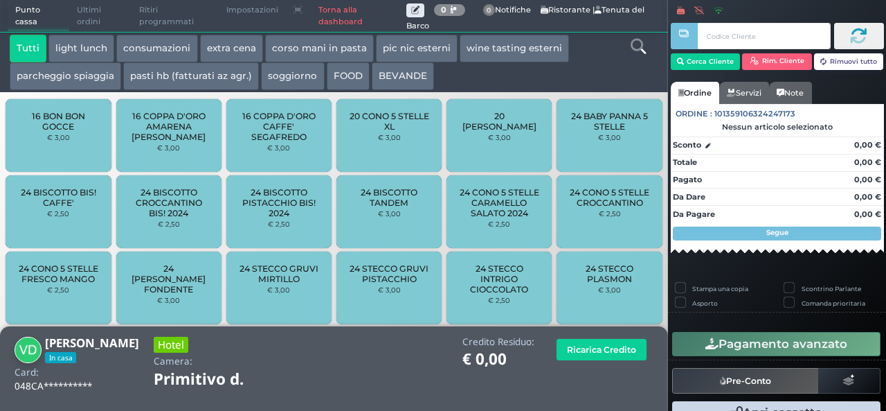
click at [218, 44] on button "extra cena" at bounding box center [231, 49] width 63 height 28
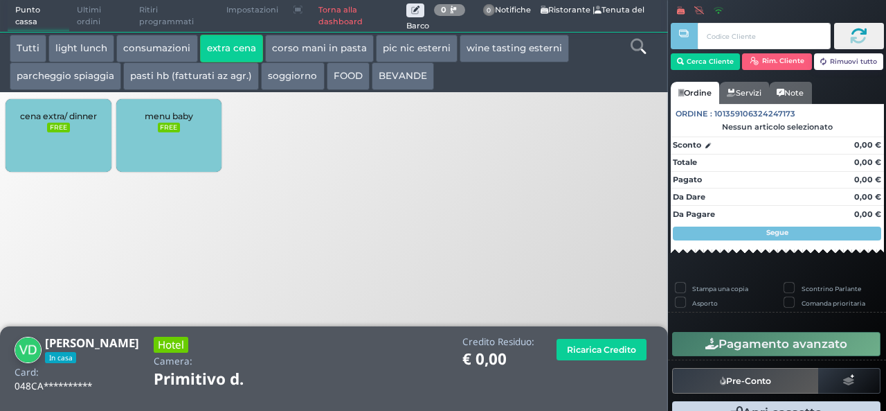
click at [51, 131] on small "FREE" at bounding box center [58, 128] width 22 height 10
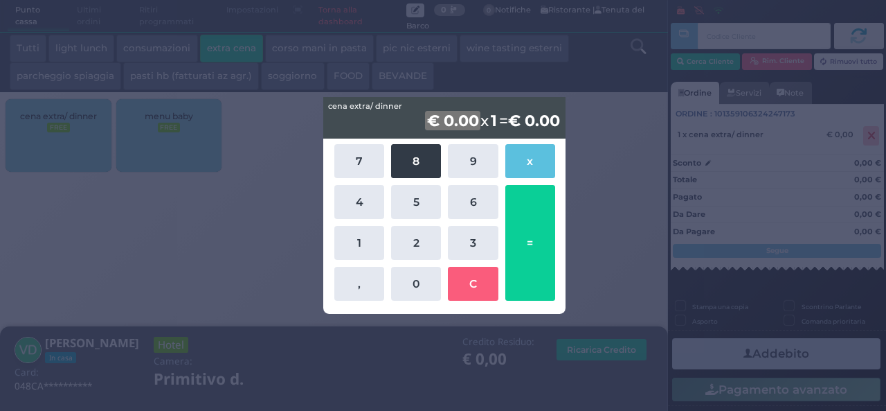
click at [411, 161] on button "8" at bounding box center [416, 161] width 50 height 34
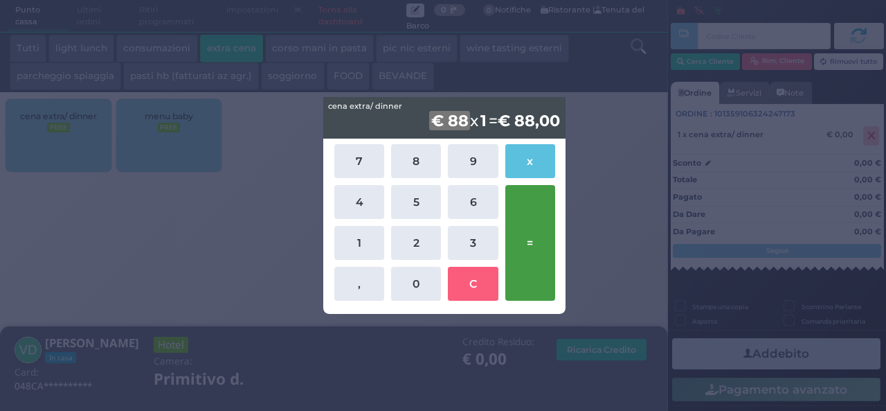
click at [519, 254] on button "=" at bounding box center [530, 243] width 50 height 116
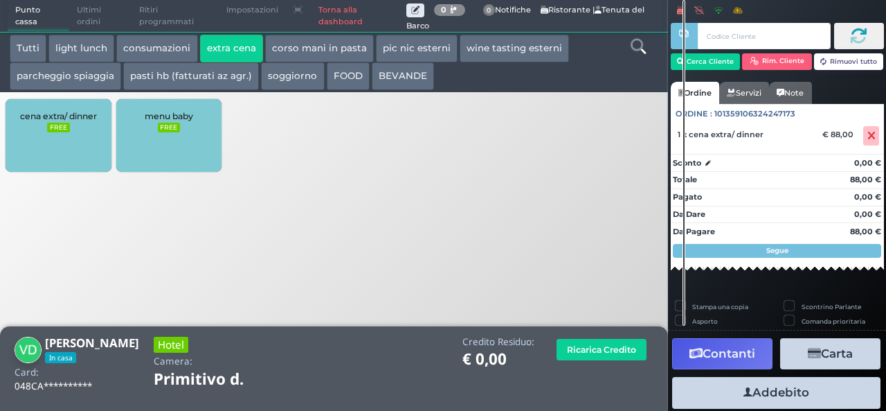
scroll to position [38, 0]
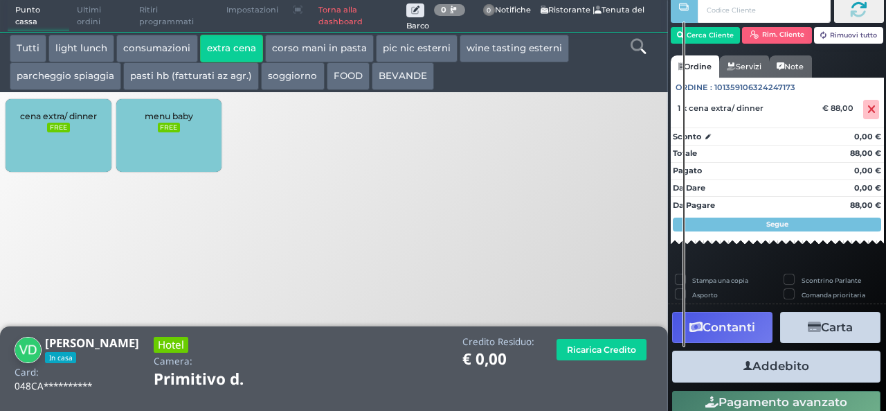
click at [759, 362] on button "Addebito" at bounding box center [776, 365] width 208 height 31
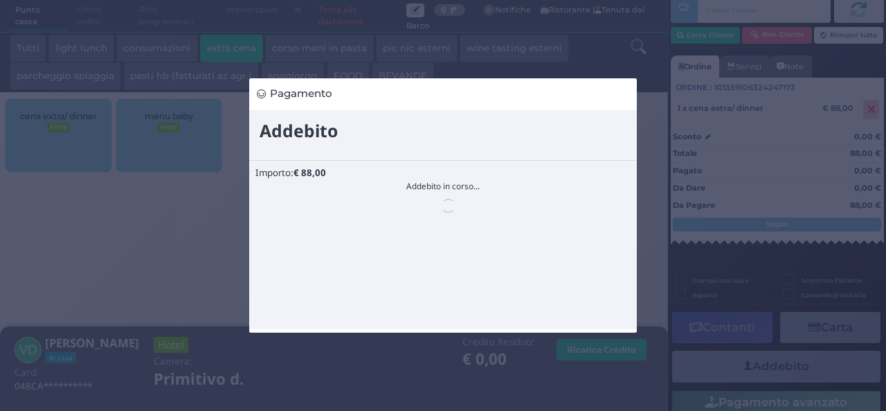
scroll to position [0, 0]
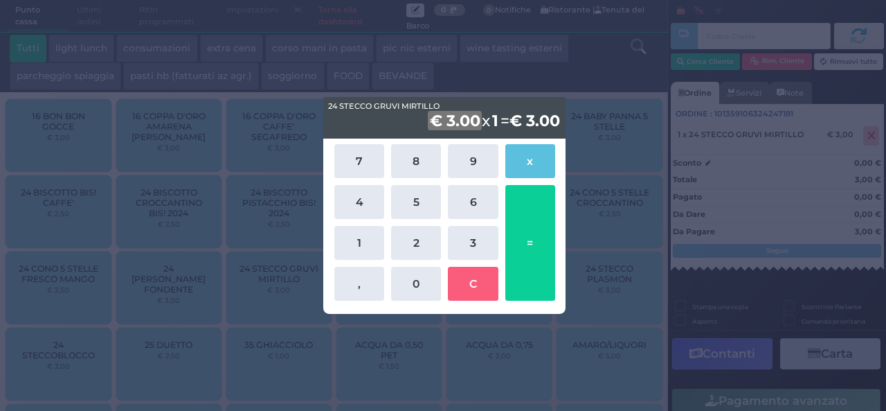
click at [595, 154] on div "24 STECCO GRUVI MIRTILLO 24 STECCO GRUVI MIRTILLO € 3.00 x 1 = € 3.00 7 8 9 x 4…" at bounding box center [443, 205] width 886 height 411
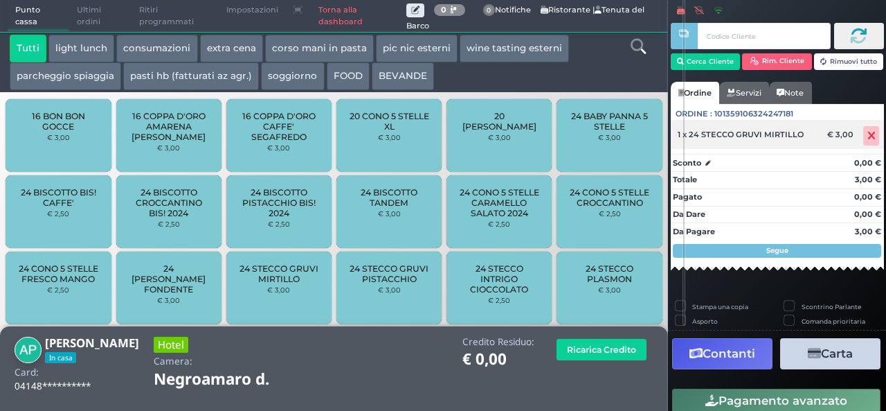
click at [868, 136] on icon at bounding box center [872, 136] width 8 height 1
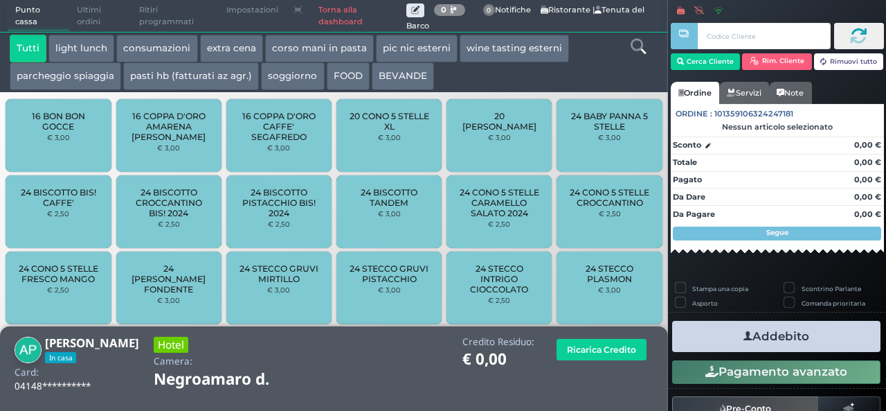
click at [253, 51] on button "extra cena" at bounding box center [231, 49] width 63 height 28
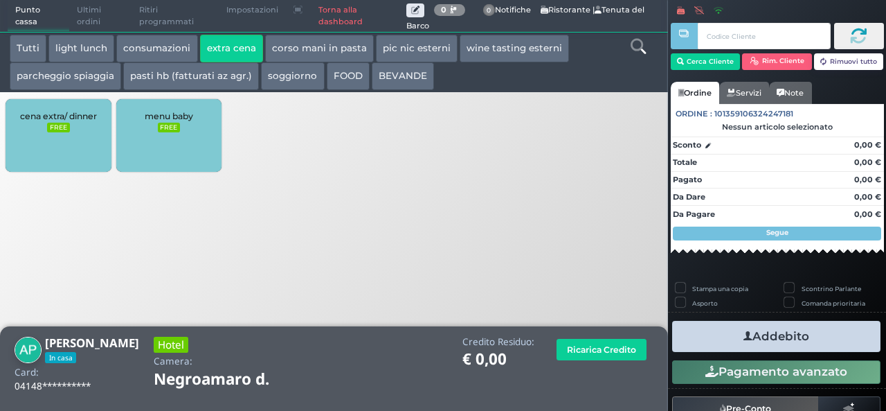
click at [80, 114] on span "cena extra/ dinner" at bounding box center [58, 116] width 77 height 10
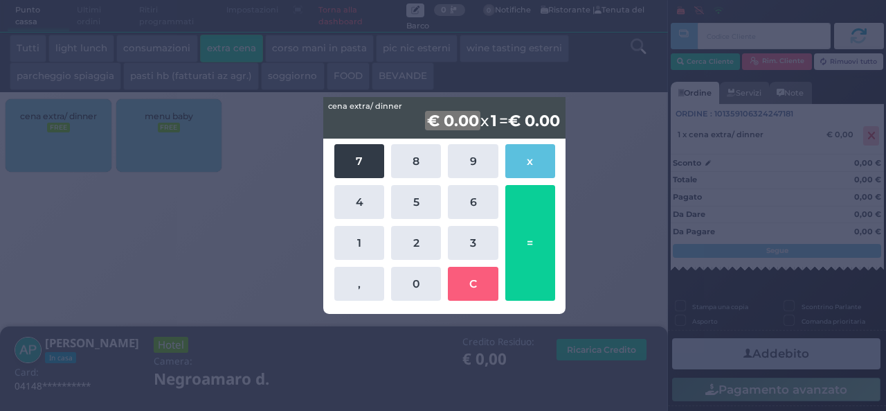
click at [343, 164] on button "7" at bounding box center [359, 161] width 50 height 34
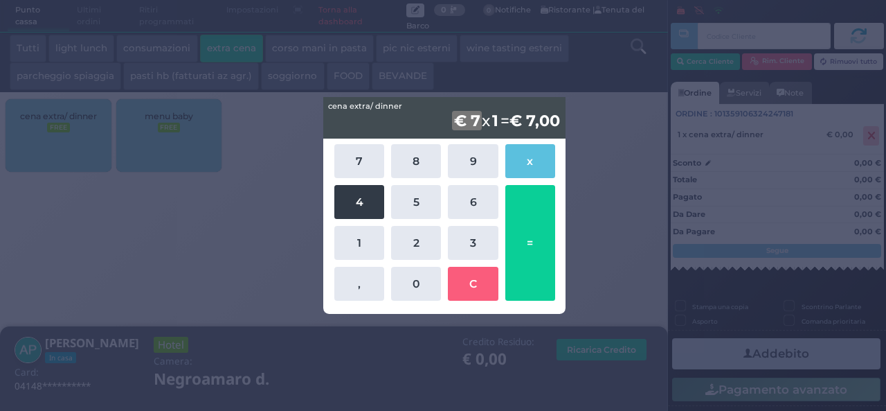
click at [360, 211] on button "4" at bounding box center [359, 202] width 50 height 34
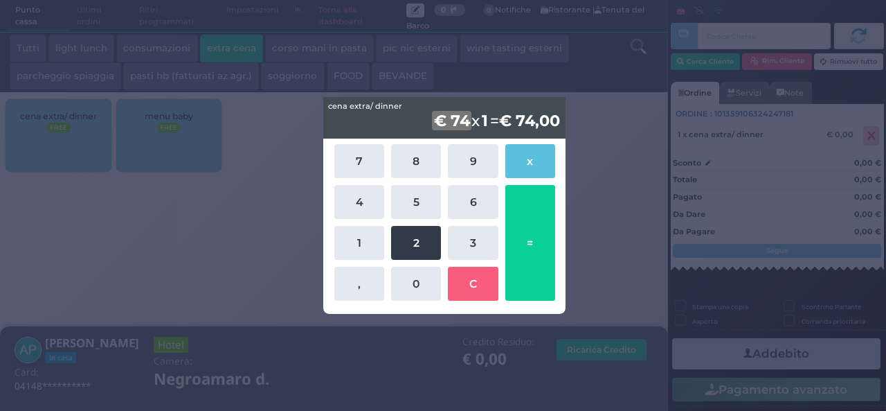
drag, startPoint x: 400, startPoint y: 208, endPoint x: 404, endPoint y: 241, distance: 32.8
click at [400, 208] on button "5" at bounding box center [416, 202] width 50 height 34
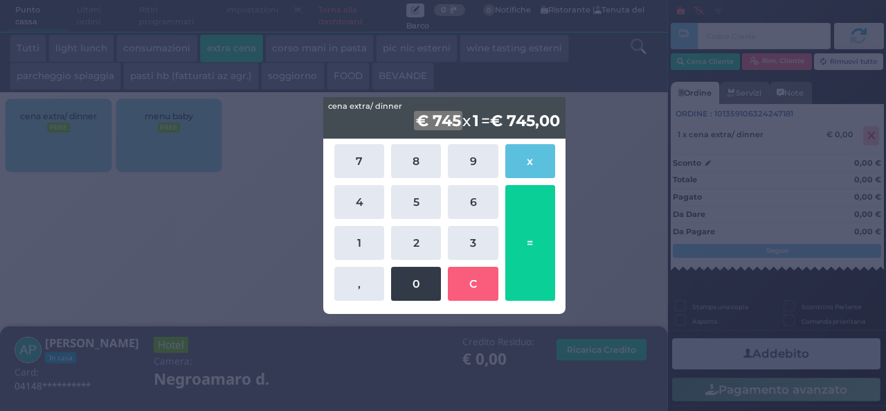
click at [410, 284] on button "0" at bounding box center [416, 284] width 50 height 34
click at [413, 124] on b "€ 7450" at bounding box center [423, 120] width 60 height 19
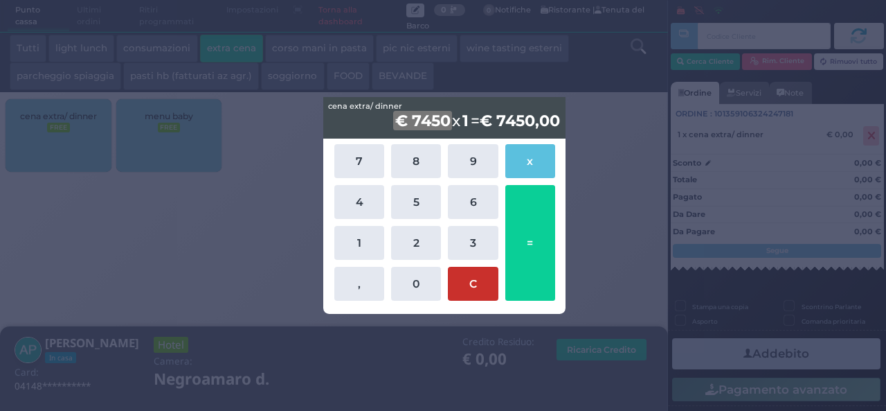
click at [467, 286] on button "C" at bounding box center [473, 284] width 50 height 34
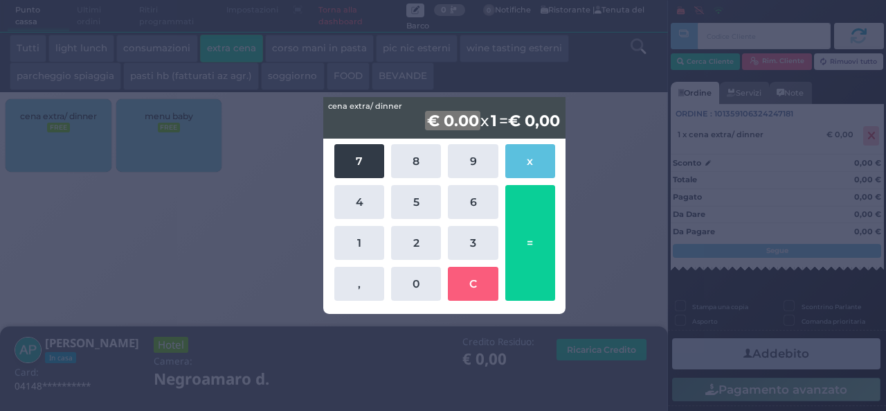
click at [362, 177] on button "7" at bounding box center [359, 161] width 50 height 34
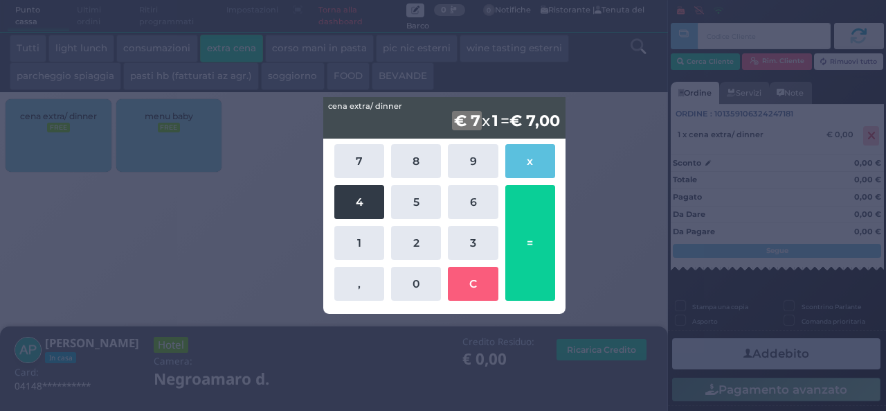
click at [362, 193] on button "4" at bounding box center [359, 202] width 50 height 34
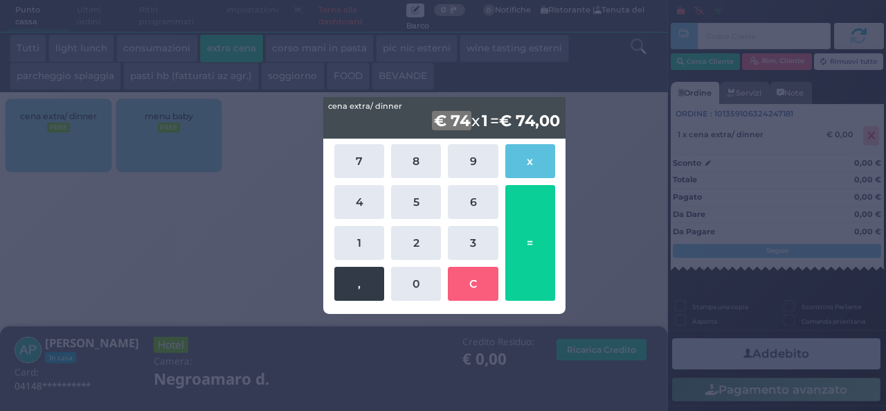
click at [357, 280] on button "," at bounding box center [359, 284] width 50 height 34
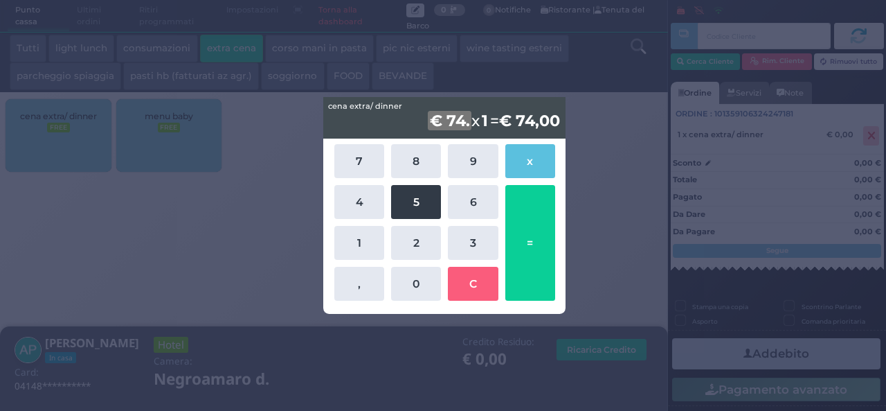
click at [418, 197] on button "5" at bounding box center [416, 202] width 50 height 34
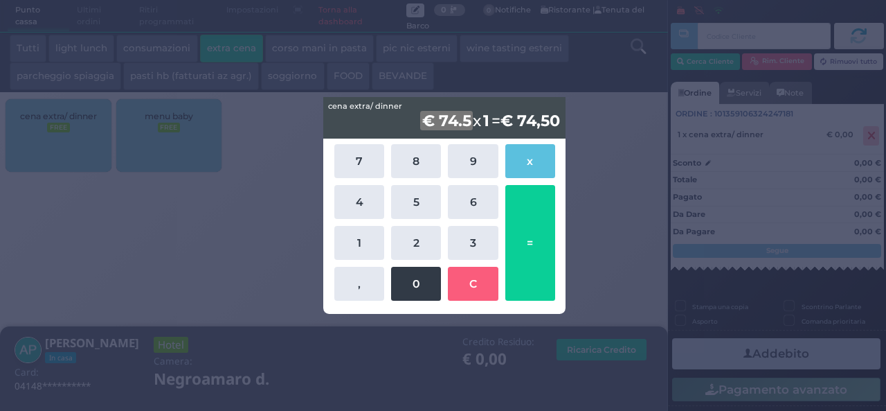
click at [413, 290] on button "0" at bounding box center [416, 284] width 50 height 34
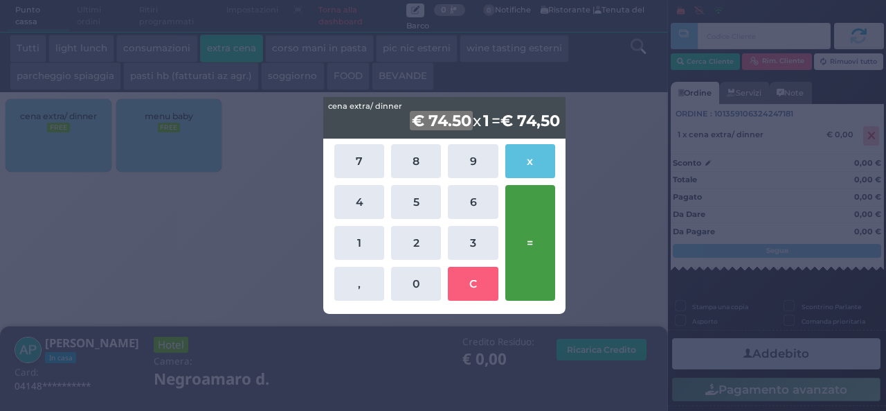
click at [527, 251] on button "=" at bounding box center [530, 243] width 50 height 116
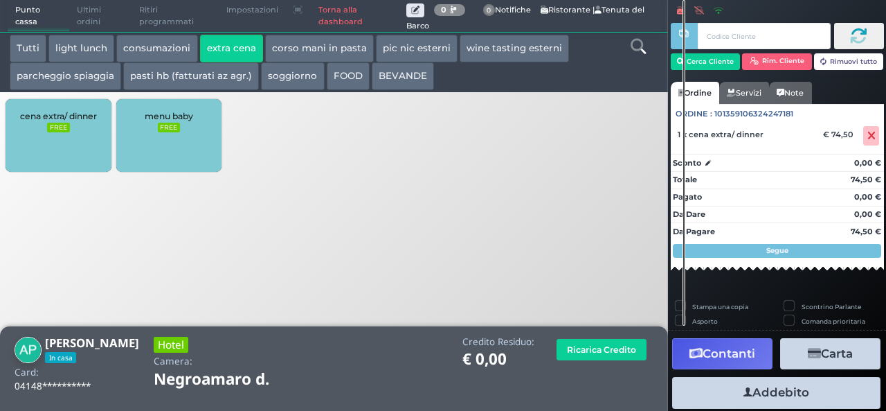
click at [769, 394] on button "Addebito" at bounding box center [776, 392] width 208 height 31
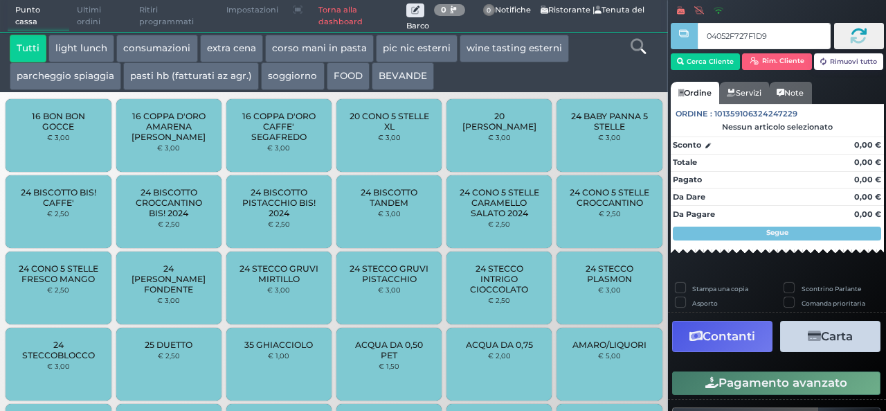
type input "04052F727F1D91"
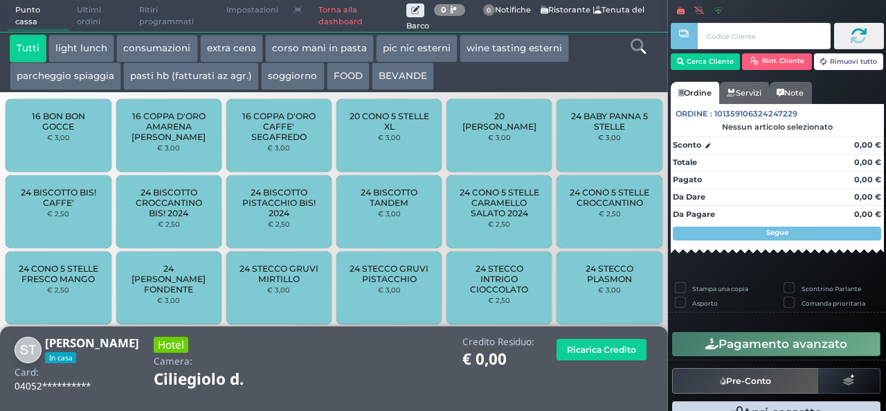
click at [204, 46] on button "extra cena" at bounding box center [231, 49] width 63 height 28
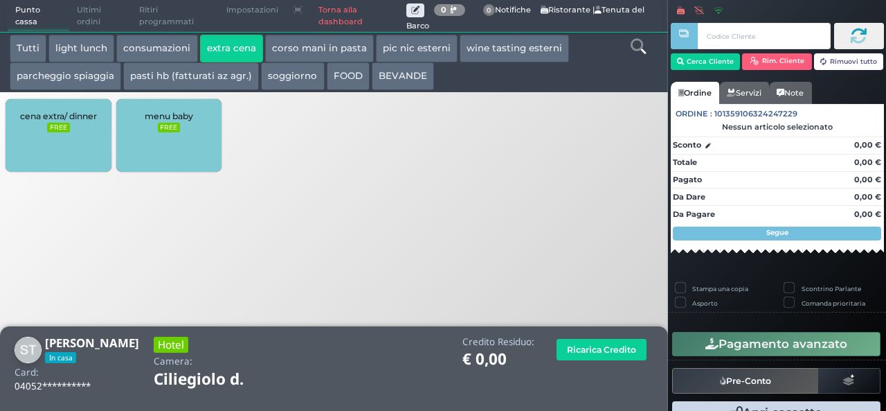
click at [76, 141] on div "cena extra/ dinner FREE" at bounding box center [58, 135] width 105 height 73
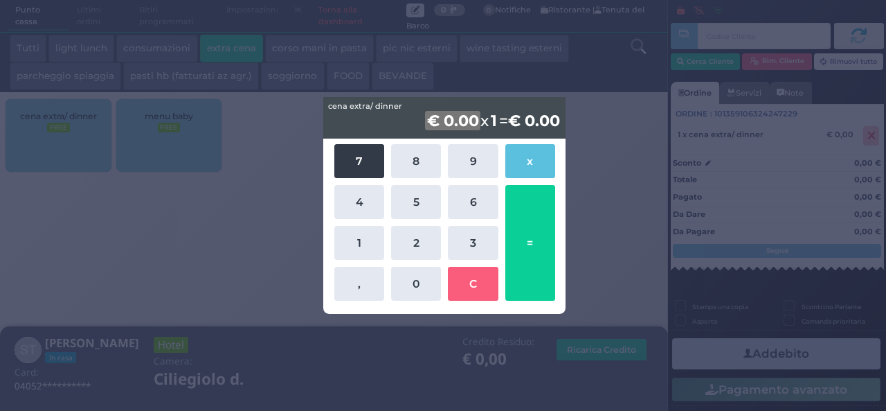
click at [366, 161] on button "7" at bounding box center [359, 161] width 50 height 34
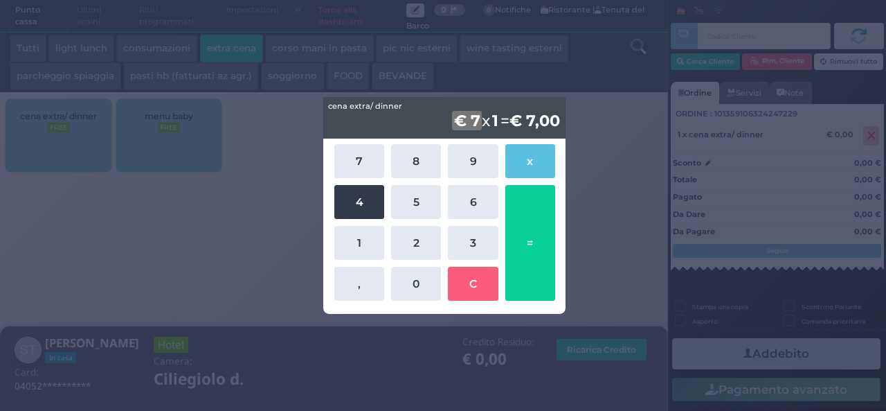
click at [356, 210] on button "4" at bounding box center [359, 202] width 50 height 34
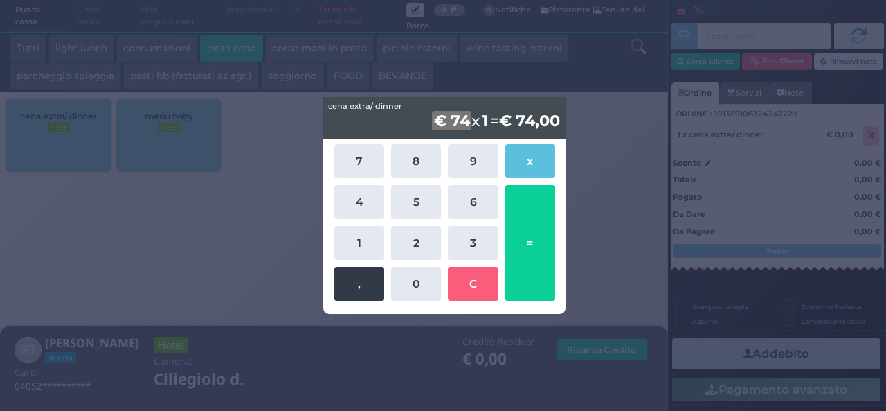
click at [368, 282] on button "," at bounding box center [359, 284] width 50 height 34
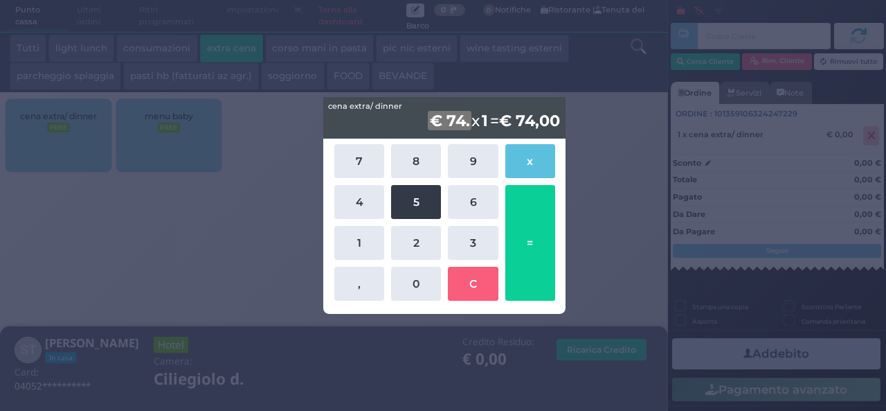
click at [414, 213] on button "5" at bounding box center [416, 202] width 50 height 34
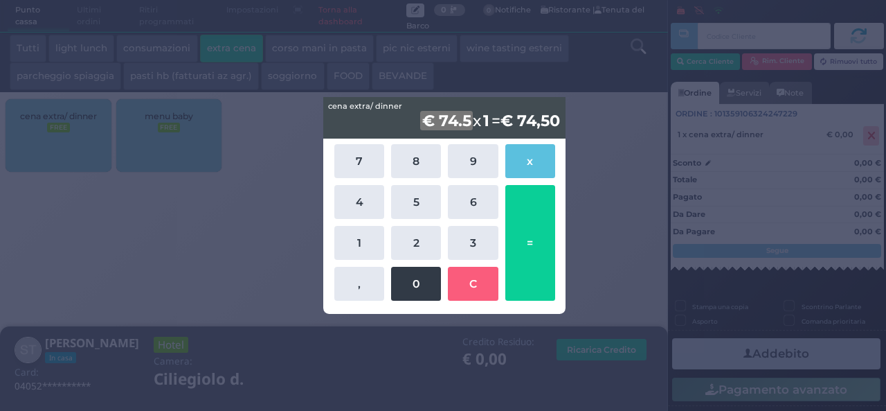
click at [413, 290] on button "0" at bounding box center [416, 284] width 50 height 34
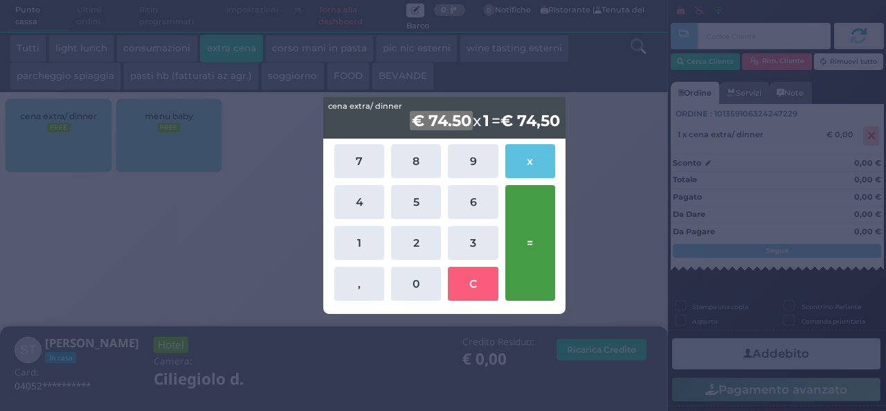
click at [526, 257] on button "=" at bounding box center [530, 243] width 50 height 116
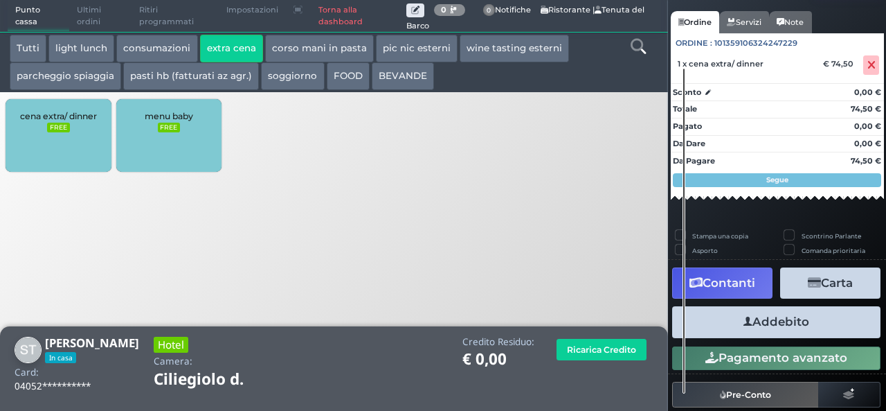
scroll to position [123, 0]
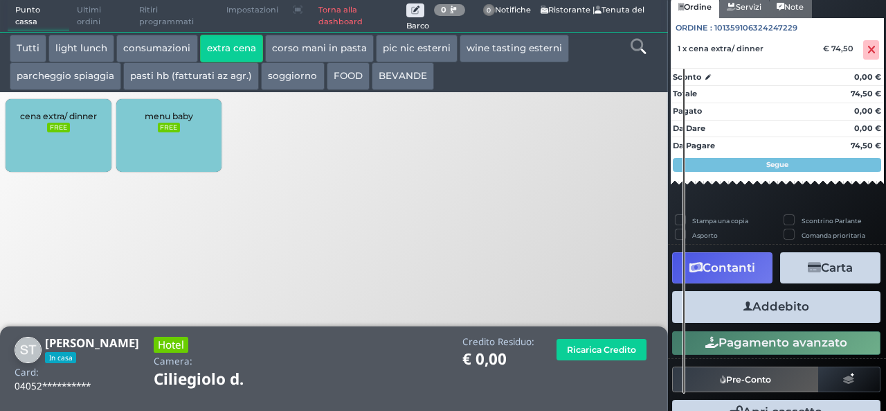
click at [763, 300] on button "Addebito" at bounding box center [776, 306] width 208 height 31
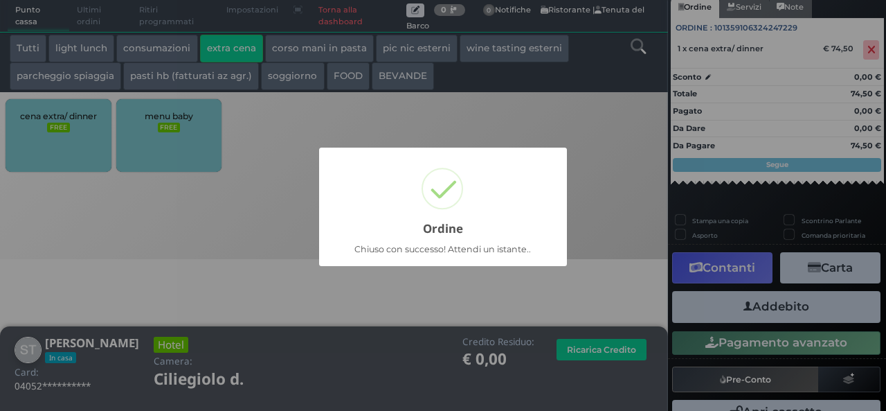
scroll to position [39, 0]
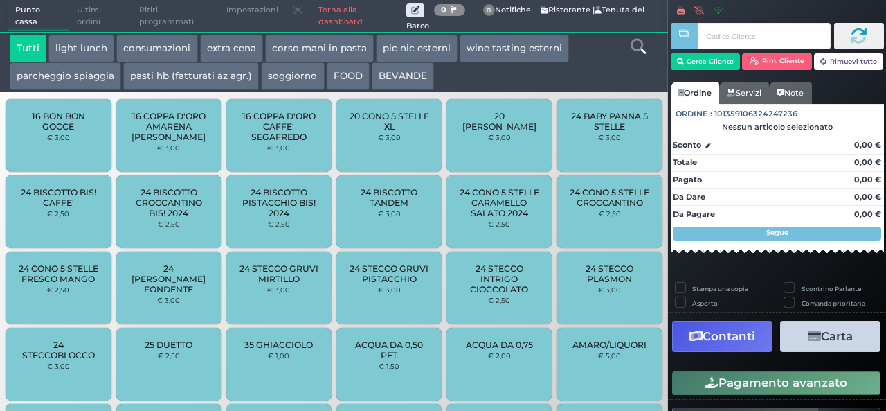
click at [215, 49] on button "extra cena" at bounding box center [231, 49] width 63 height 28
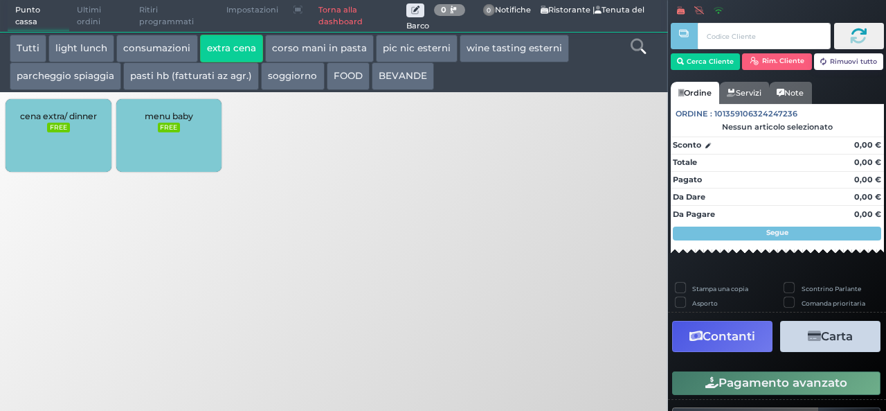
click at [29, 131] on div "cena extra/ dinner FREE" at bounding box center [58, 135] width 105 height 73
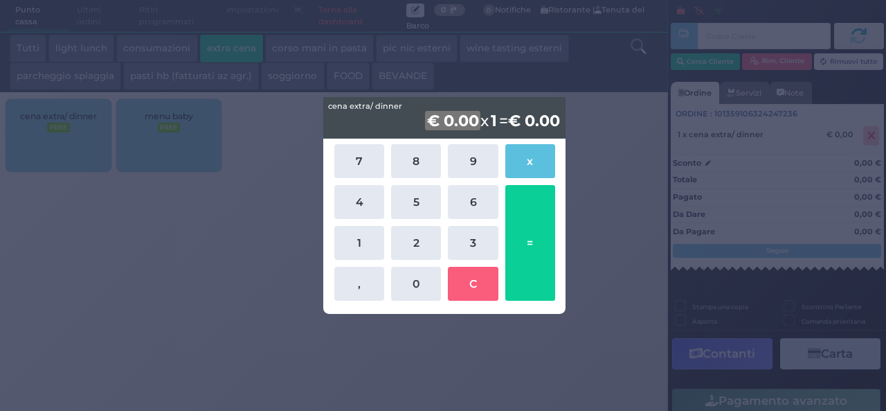
click at [582, 210] on div "cena extra/ dinner cena extra/ dinner € 0.00 x 1 = € 0.00 7 8 9 x 4 5 6 1 2 3 ,…" at bounding box center [443, 205] width 886 height 411
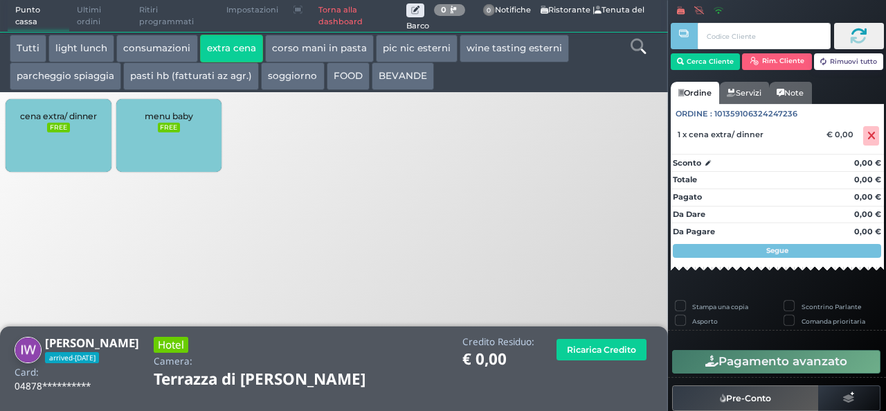
drag, startPoint x: 159, startPoint y: 279, endPoint x: 68, endPoint y: 132, distance: 172.9
click at [68, 132] on div "Punto cassa [GEOGRAPHIC_DATA] Ultimi ordini Delivery Ritiri programmati Imposta…" at bounding box center [443, 205] width 886 height 411
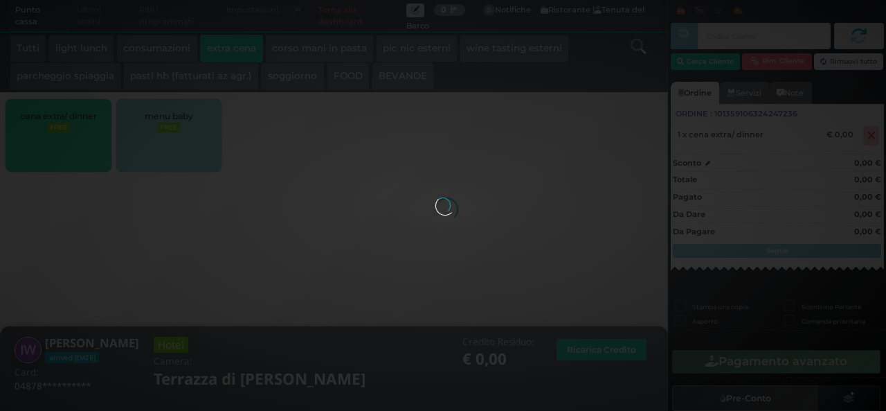
click at [68, 132] on body "Punto cassa [GEOGRAPHIC_DATA] Ultimi ordini Delivery Ritiri programmati Imposta…" at bounding box center [443, 205] width 886 height 411
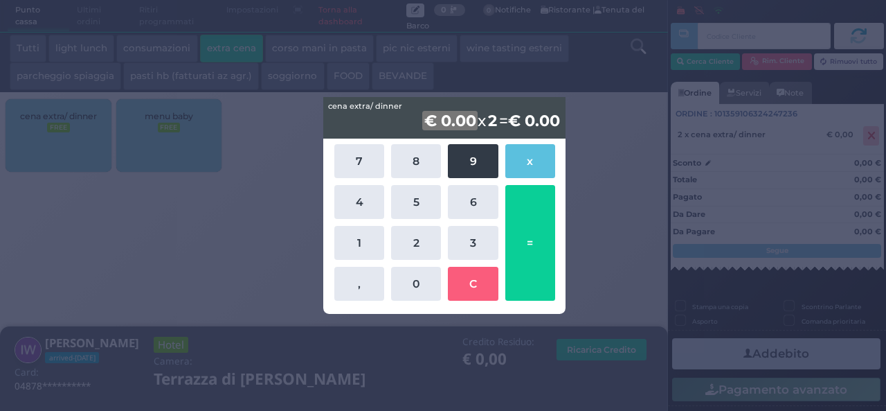
click at [475, 164] on button "9" at bounding box center [473, 161] width 50 height 34
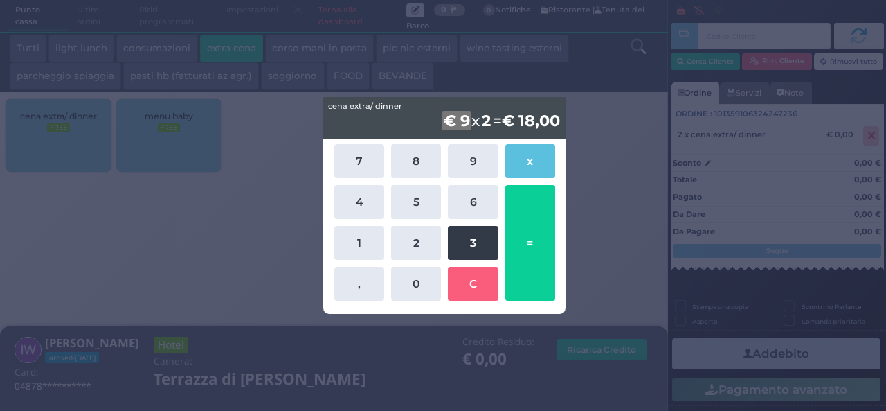
click at [471, 239] on button "3" at bounding box center [473, 243] width 50 height 34
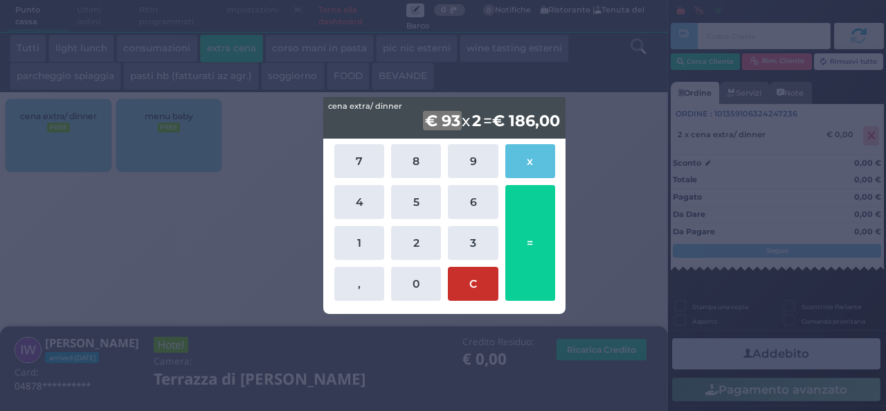
click at [468, 282] on button "C" at bounding box center [473, 284] width 50 height 34
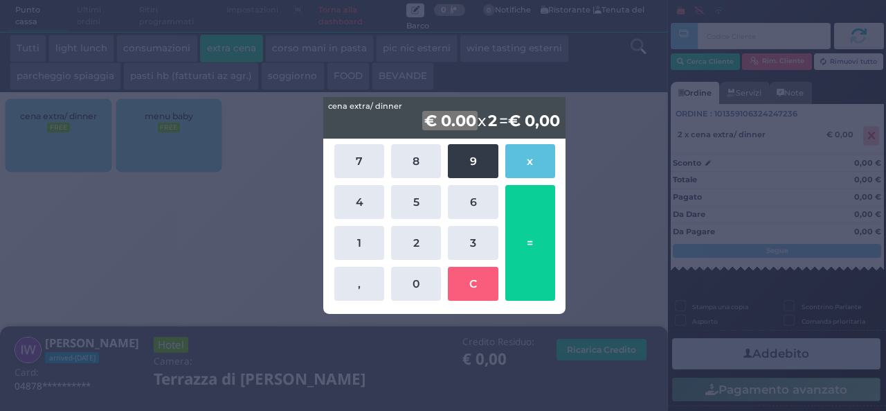
click at [465, 156] on button "9" at bounding box center [473, 161] width 50 height 34
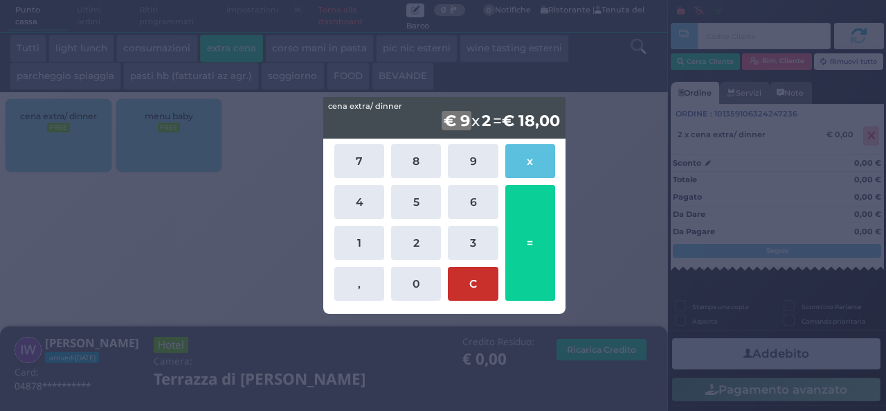
click at [481, 279] on button "C" at bounding box center [473, 284] width 50 height 34
click at [485, 289] on button "C" at bounding box center [473, 284] width 50 height 34
click at [475, 280] on button "C" at bounding box center [473, 284] width 50 height 34
click at [237, 228] on div "cena extra/ dinner cena extra/ dinner € 0.00 x 2 = € 0,00 7 8 9 x 4 5 6 1 2 3 ,…" at bounding box center [443, 205] width 886 height 411
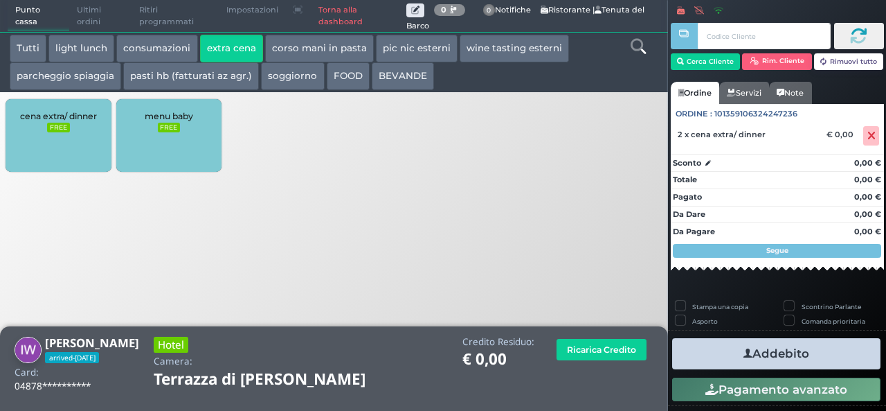
click at [237, 228] on div "Tutti light lunch consumazioni extra cena corso mani in pasta pic nic esterni w…" at bounding box center [334, 130] width 683 height 258
click at [62, 129] on small "FREE" at bounding box center [58, 128] width 22 height 10
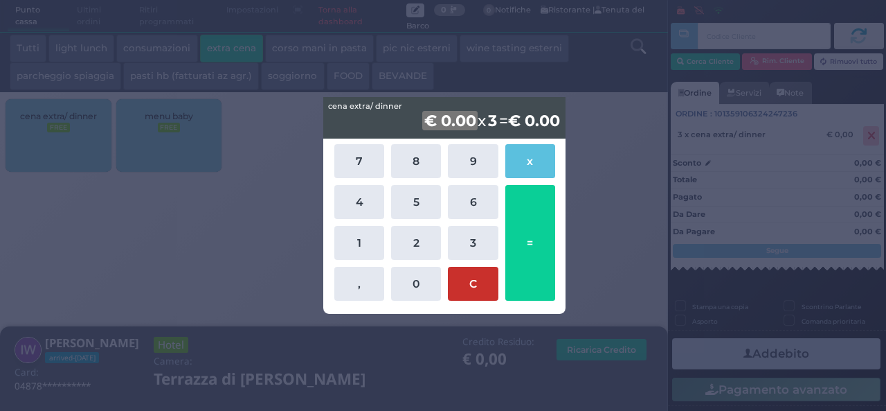
click at [472, 279] on button "C" at bounding box center [473, 284] width 50 height 34
click at [170, 236] on div "cena extra/ dinner cena extra/ dinner € 0.00 x 3 = € 0,00 7 8 9 x 4 5 6 1 2 3 ,…" at bounding box center [443, 205] width 886 height 411
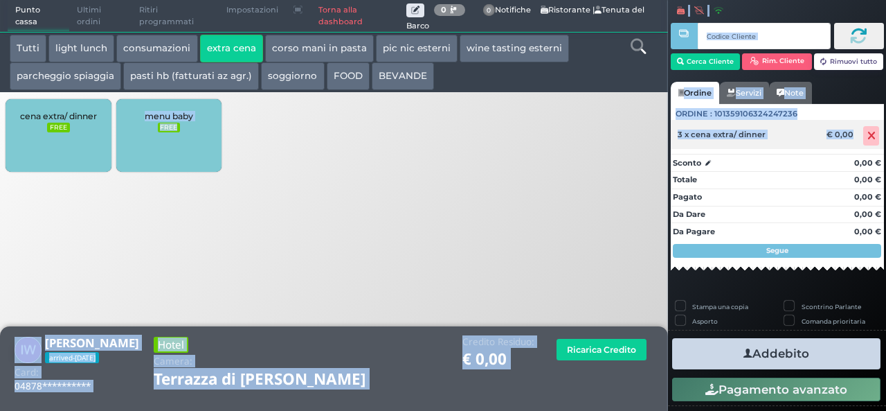
drag, startPoint x: 170, startPoint y: 236, endPoint x: 865, endPoint y: 133, distance: 702.8
click at [865, 133] on div "Punto cassa Mappa Ultimi ordini Delivery Ritiri programmati Impostazioni Torna …" at bounding box center [443, 205] width 886 height 411
click at [865, 133] on span at bounding box center [871, 135] width 16 height 19
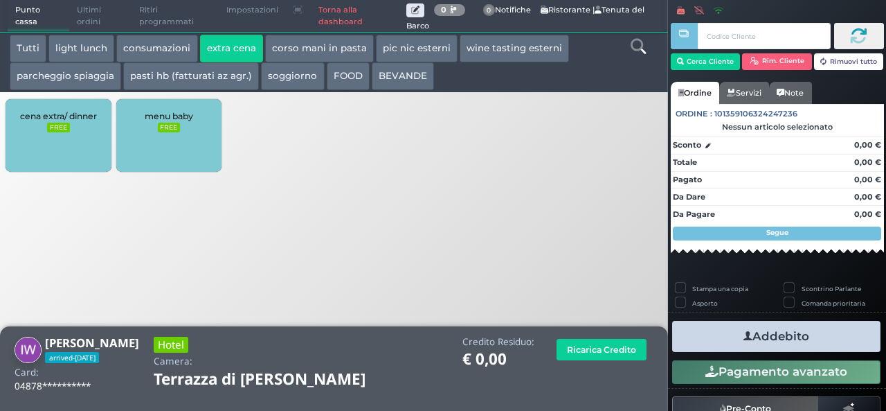
click at [70, 119] on span "cena extra/ dinner" at bounding box center [58, 116] width 77 height 10
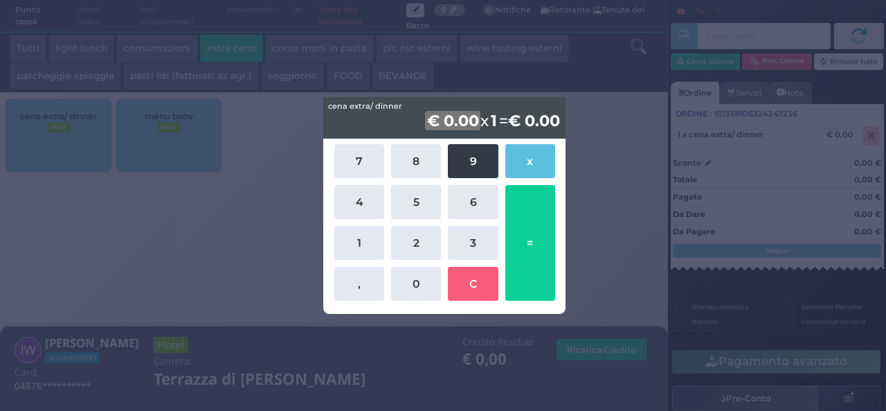
click at [478, 160] on button "9" at bounding box center [473, 161] width 50 height 34
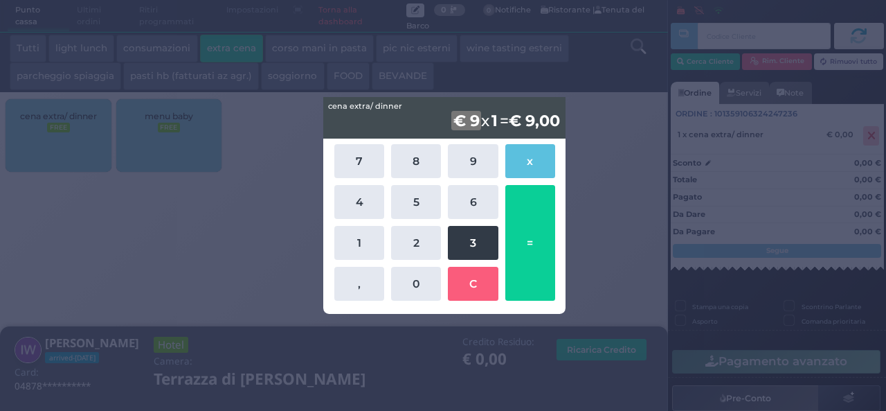
click at [478, 238] on button "3" at bounding box center [473, 243] width 50 height 34
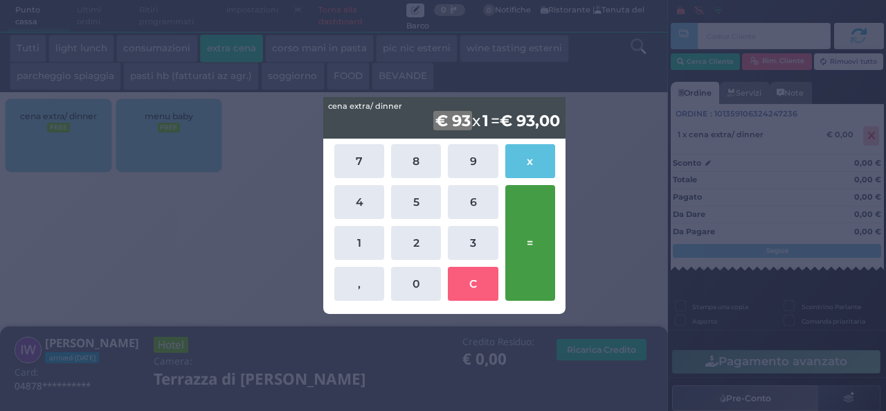
click at [536, 249] on button "=" at bounding box center [530, 243] width 50 height 116
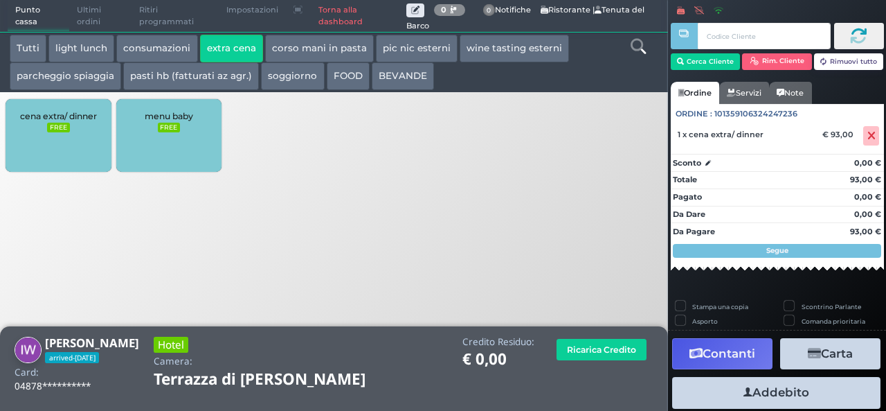
click at [751, 387] on button "Addebito" at bounding box center [776, 392] width 208 height 31
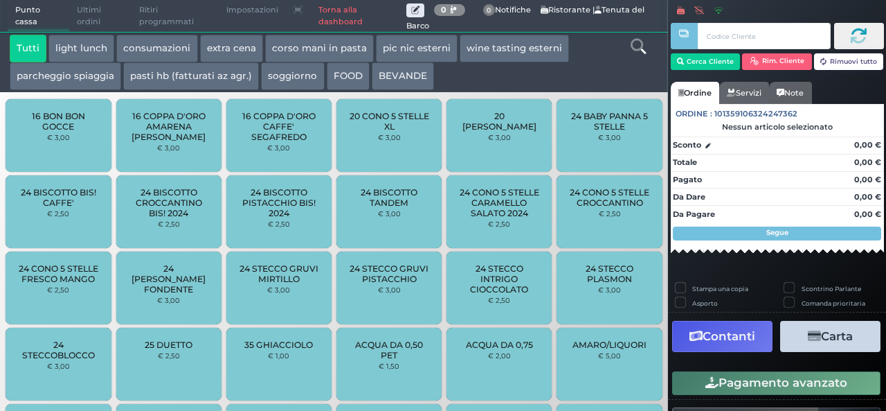
click at [751, 387] on button "Pagamento avanzato" at bounding box center [776, 383] width 208 height 24
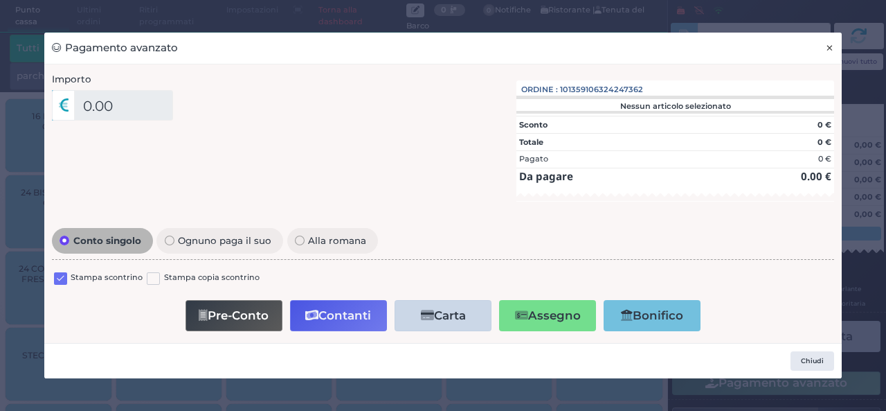
click at [822, 53] on button "×" at bounding box center [830, 48] width 24 height 31
